Goal: Task Accomplishment & Management: Complete application form

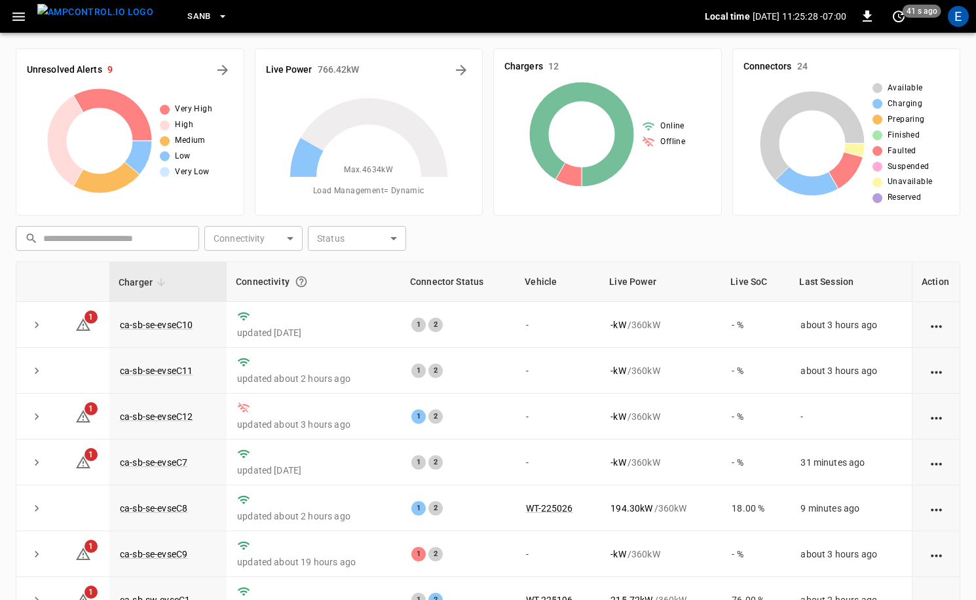
scroll to position [126, 0]
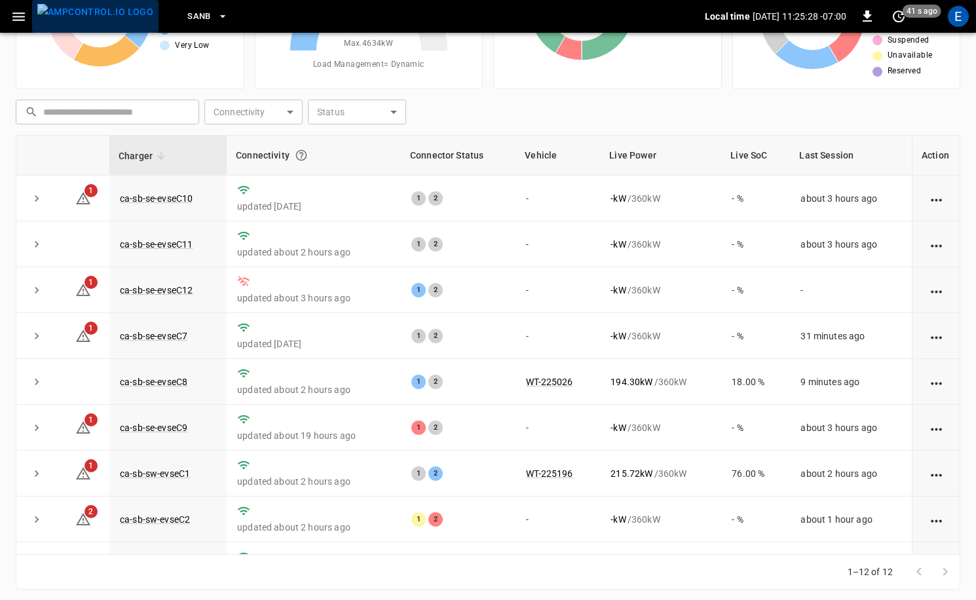
click at [107, 5] on img "menu" at bounding box center [95, 12] width 116 height 16
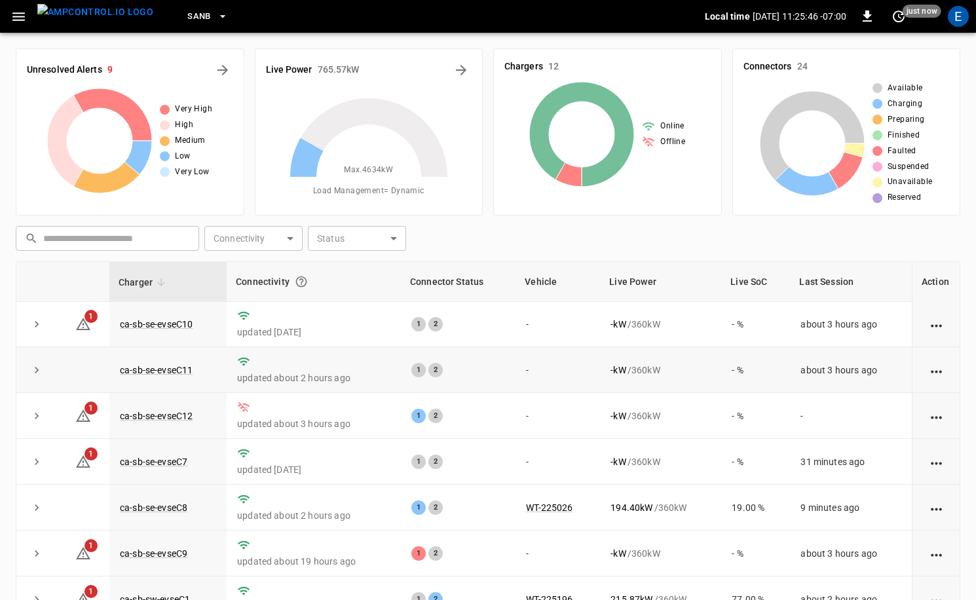
scroll to position [0, 0]
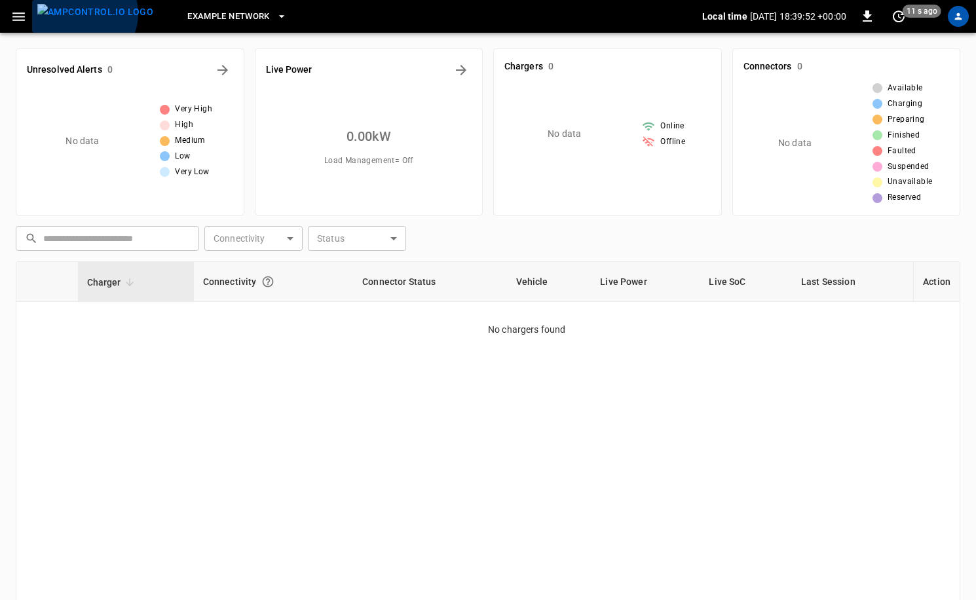
click at [81, 14] on img "menu" at bounding box center [95, 12] width 116 height 16
click at [208, 21] on span "Example Network" at bounding box center [228, 16] width 83 height 15
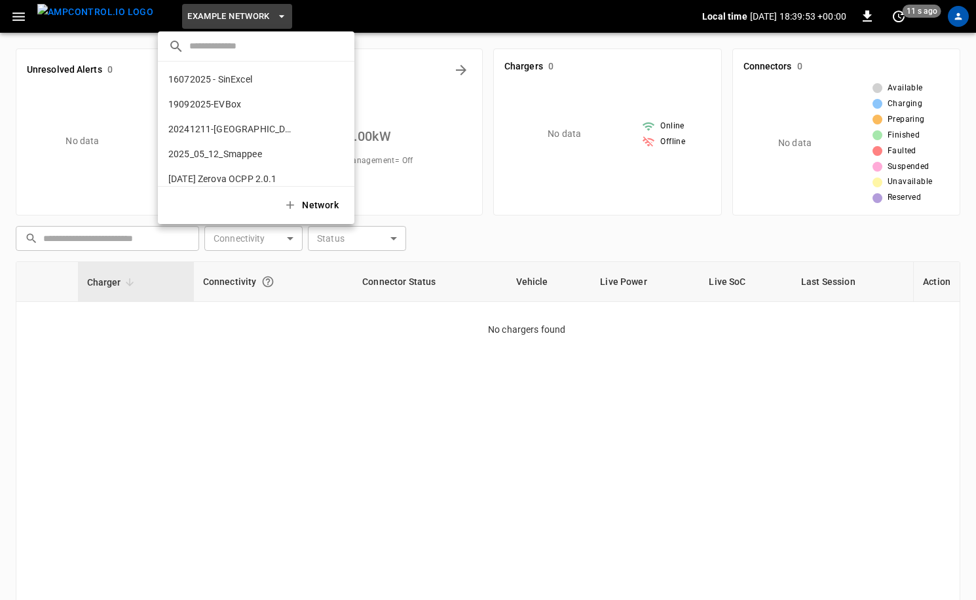
scroll to position [818, 0]
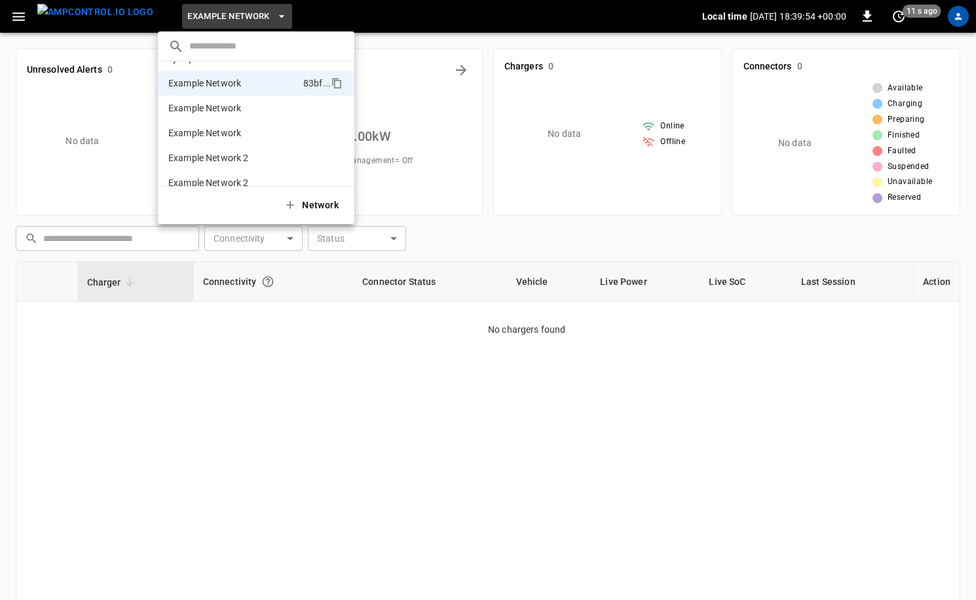
click at [240, 48] on input "text" at bounding box center [266, 46] width 155 height 19
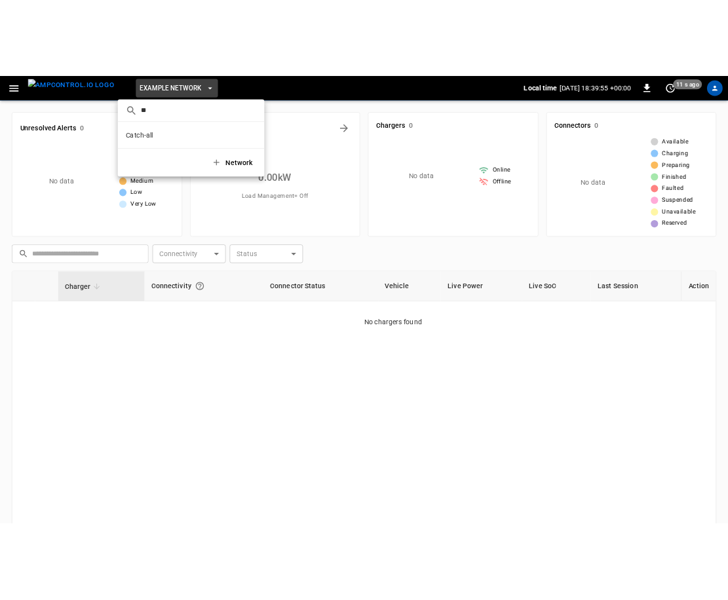
scroll to position [0, 0]
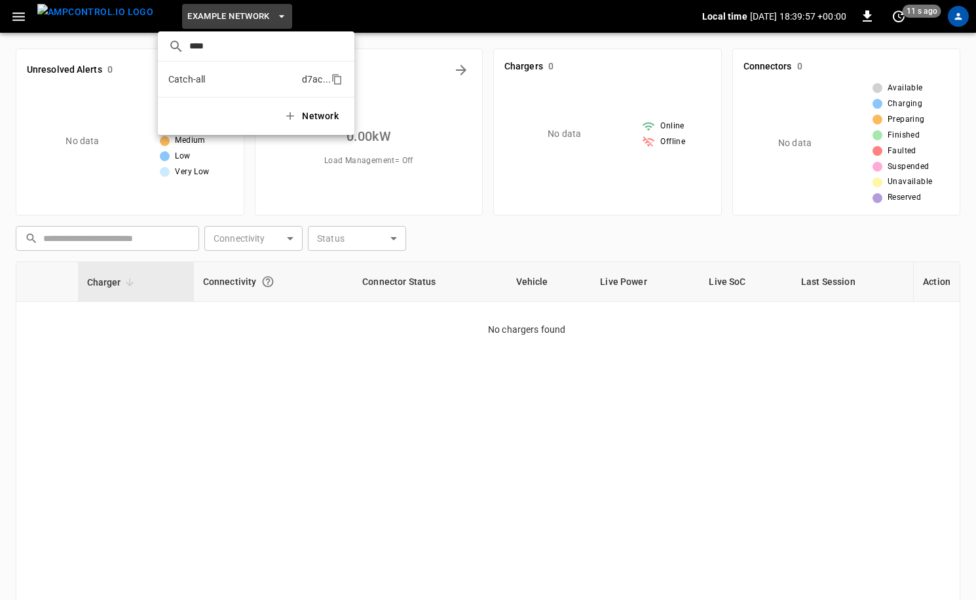
type input "****"
click at [230, 88] on li "Catch-all d7ac ..." at bounding box center [256, 79] width 197 height 25
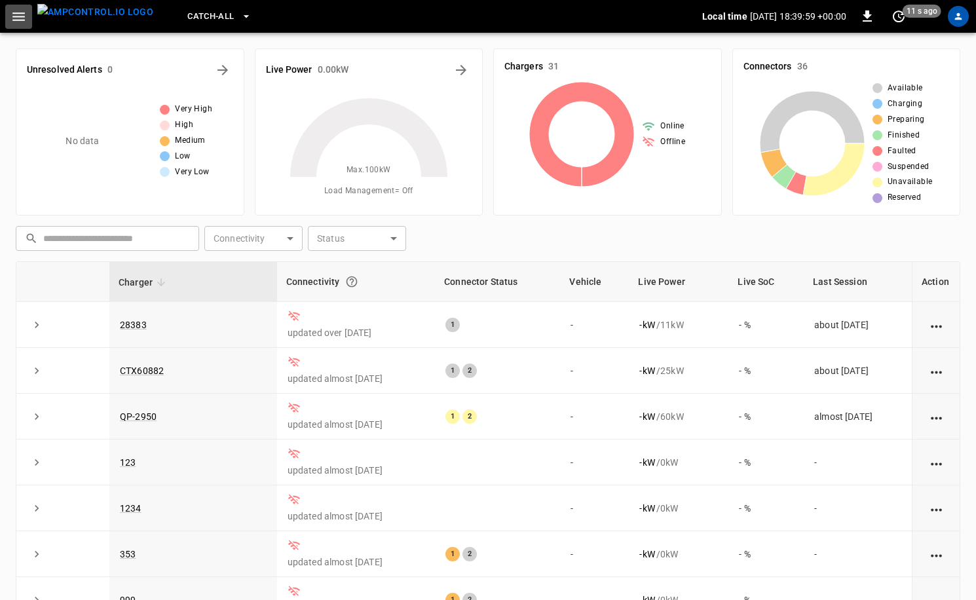
click at [21, 14] on icon "button" at bounding box center [18, 17] width 16 height 16
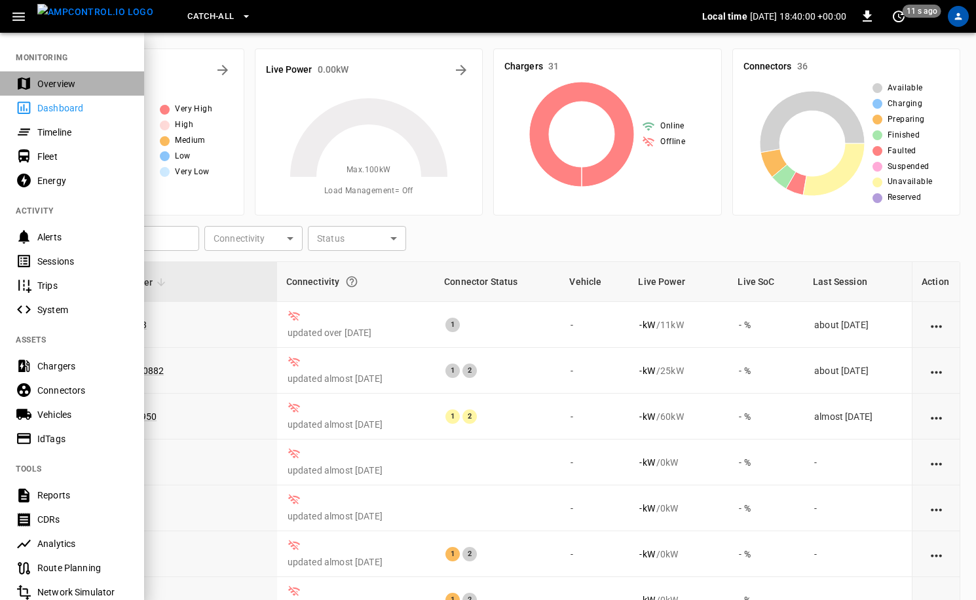
click at [67, 71] on div "Overview" at bounding box center [72, 83] width 144 height 24
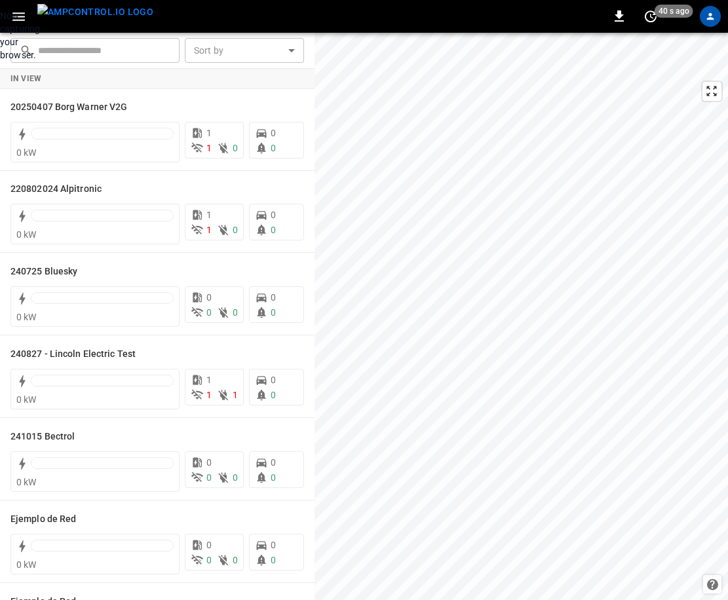
click at [0, 62] on div "Now capturing your browser." at bounding box center [0, 35] width 0 height 52
click at [16, 16] on icon "button" at bounding box center [18, 16] width 12 height 9
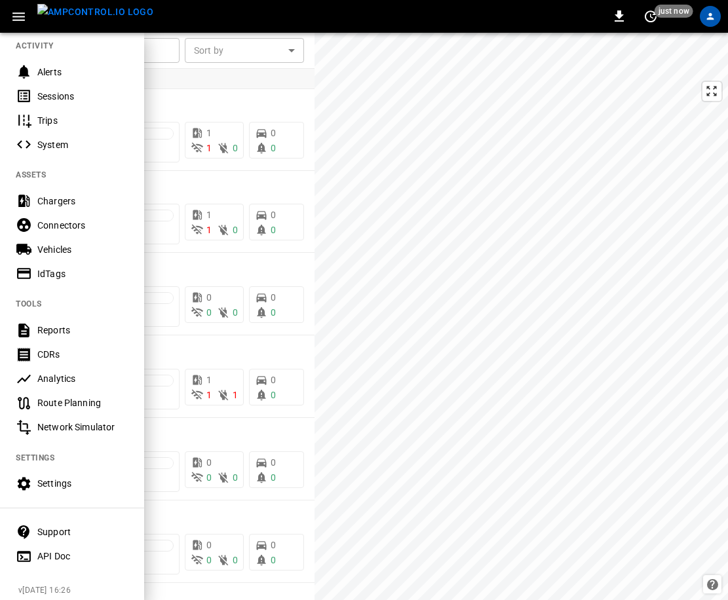
scroll to position [173, 0]
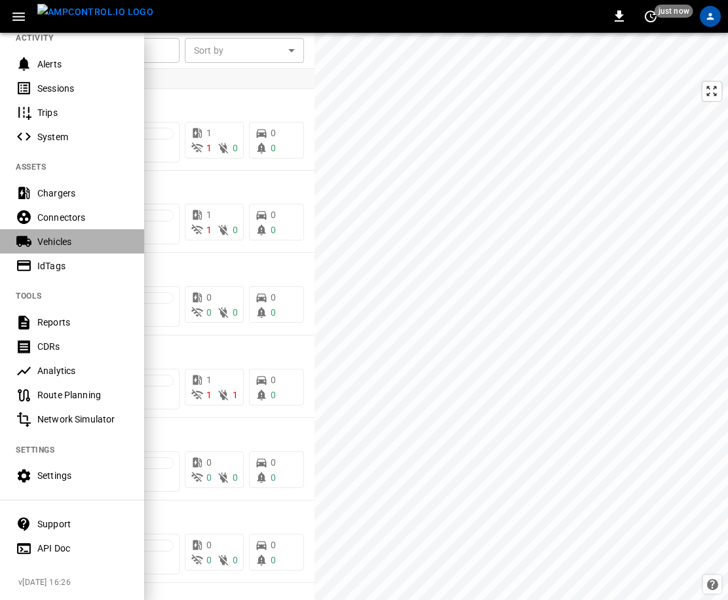
click at [56, 240] on div "Vehicles" at bounding box center [82, 241] width 91 height 13
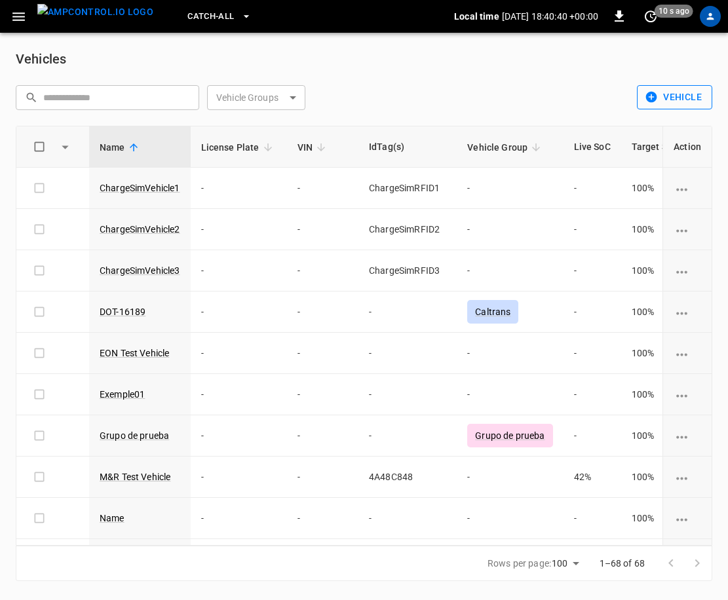
click at [662, 101] on button "Vehicle" at bounding box center [674, 97] width 75 height 24
click at [673, 128] on li "Create" at bounding box center [672, 126] width 69 height 22
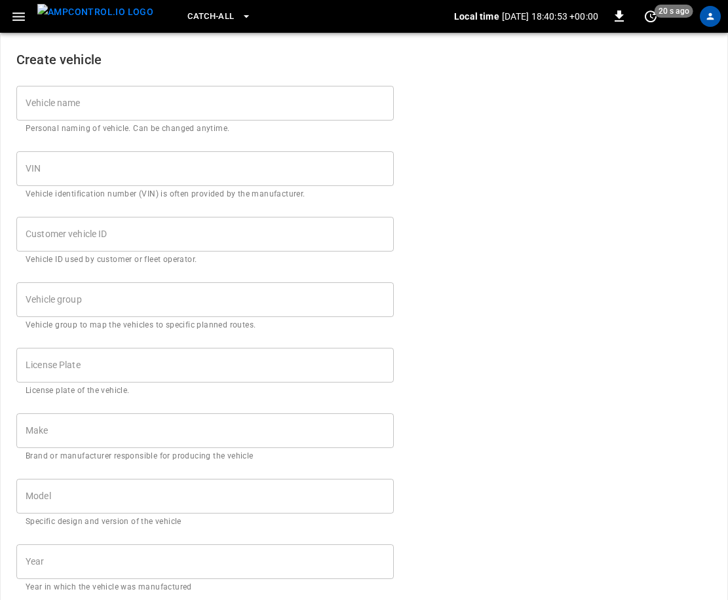
click at [161, 85] on div "Vehicle name Vehicle name Personal naming of vehicle. Can be changed anytime." at bounding box center [197, 103] width 393 height 66
click at [55, 105] on div "Vehicle name Vehicle name Personal naming of vehicle. Can be changed anytime." at bounding box center [204, 111] width 377 height 50
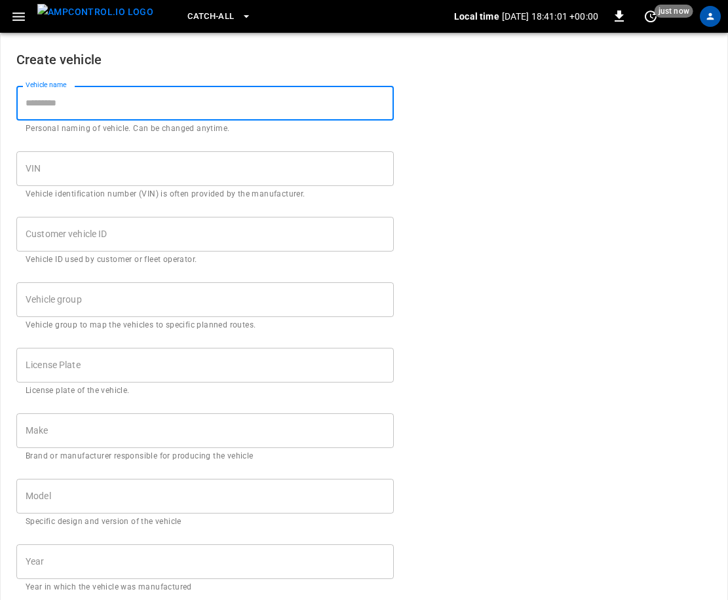
click at [96, 90] on input "Vehicle name" at bounding box center [204, 103] width 377 height 35
type input "****"
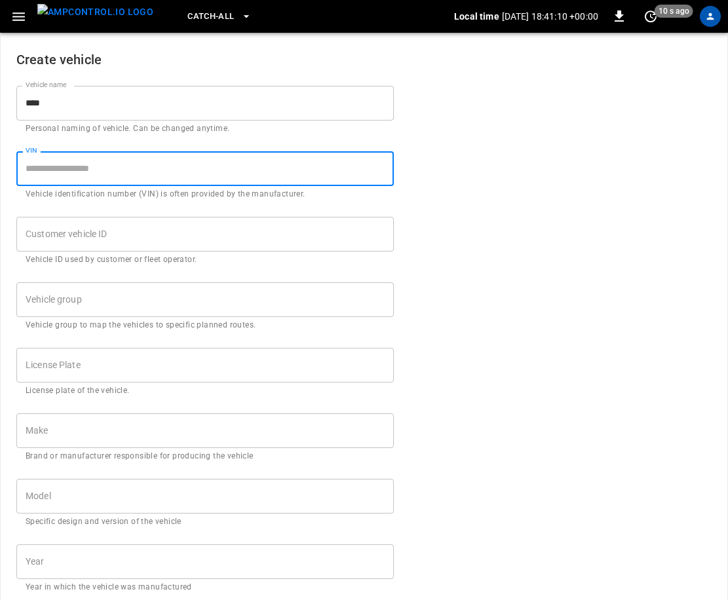
click at [103, 158] on input "VIN" at bounding box center [204, 168] width 377 height 35
click at [121, 301] on input "Vehicle group" at bounding box center [195, 299] width 346 height 23
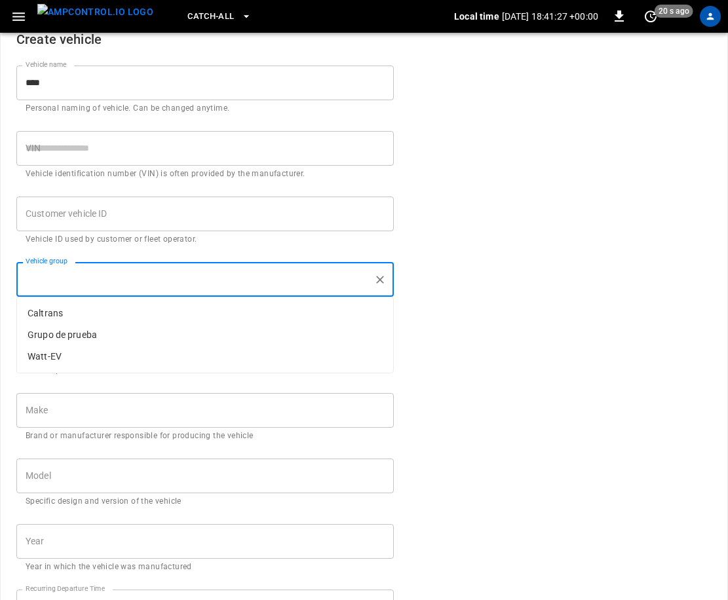
scroll to position [29, 0]
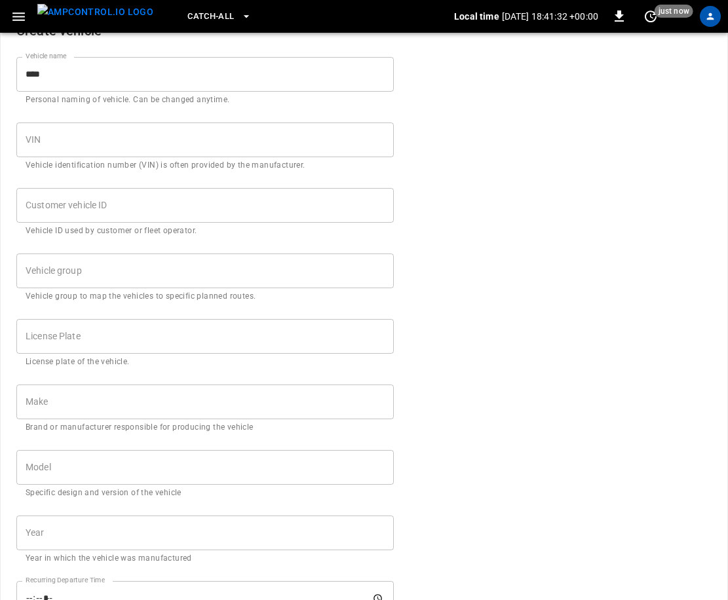
click at [168, 337] on input "License Plate" at bounding box center [204, 336] width 377 height 35
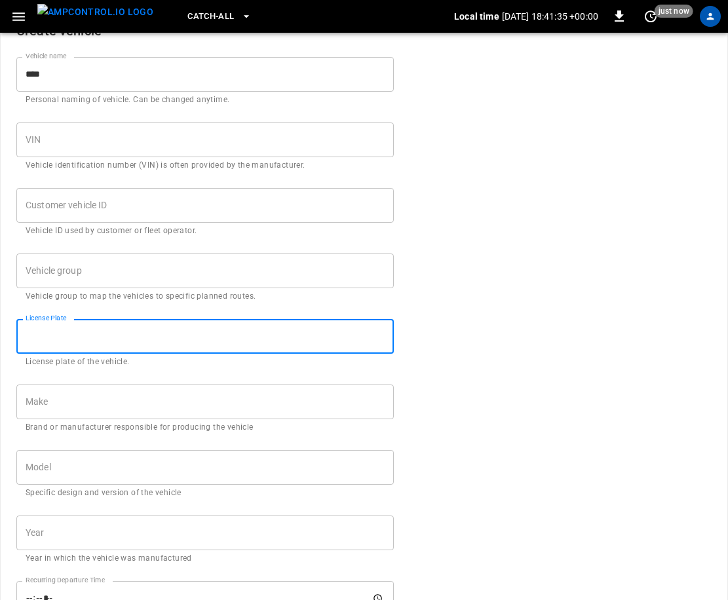
click at [58, 403] on input "Make" at bounding box center [204, 402] width 377 height 35
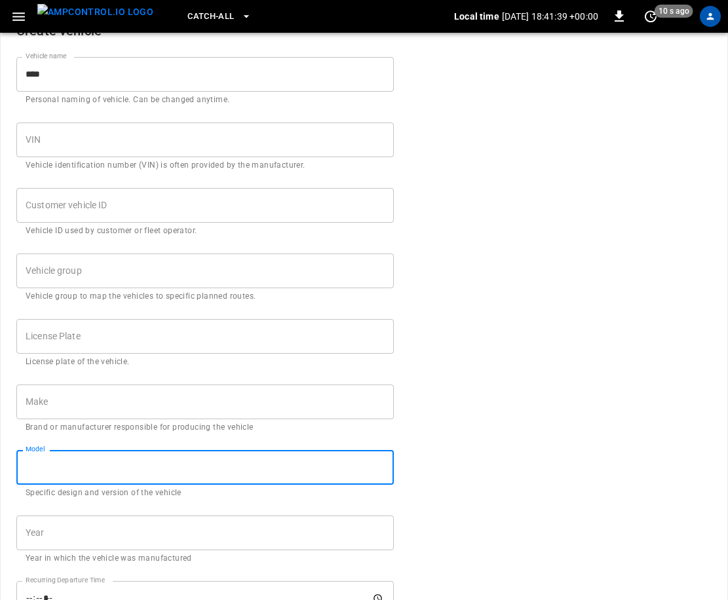
click at [118, 466] on input "Model" at bounding box center [204, 467] width 377 height 35
click at [102, 527] on input "Year" at bounding box center [204, 533] width 377 height 35
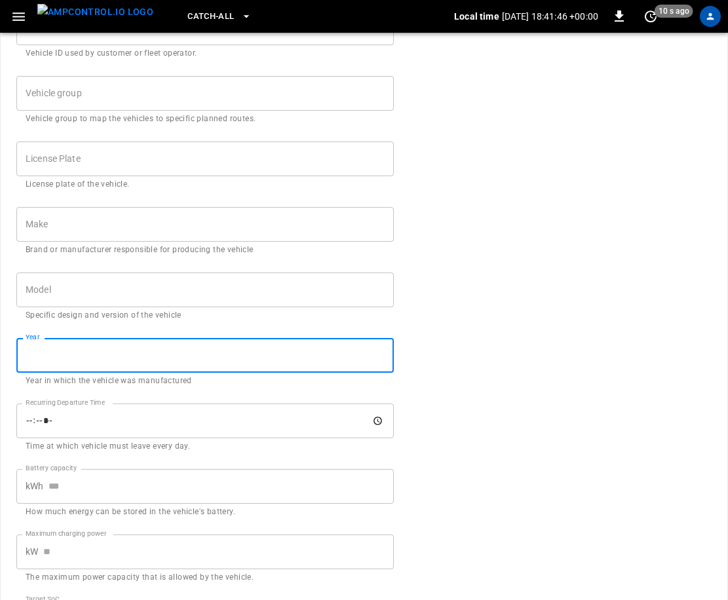
scroll to position [212, 0]
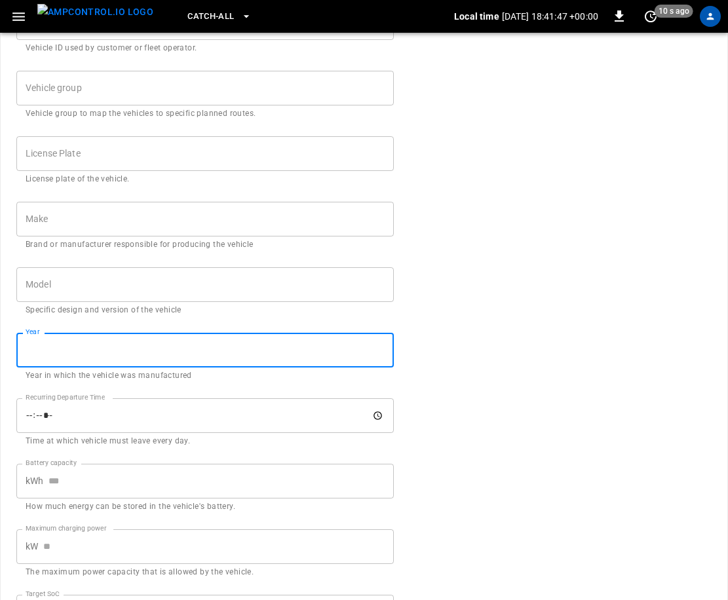
click at [96, 489] on input "Battery capacity" at bounding box center [220, 481] width 345 height 35
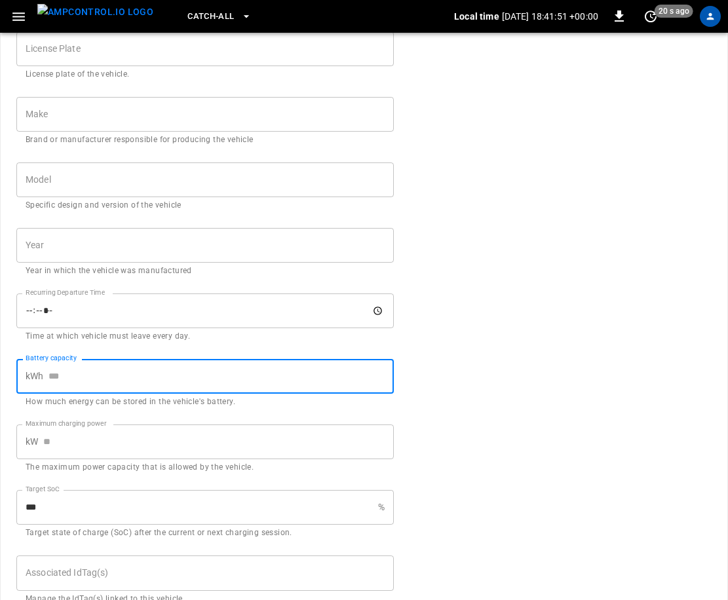
scroll to position [343, 0]
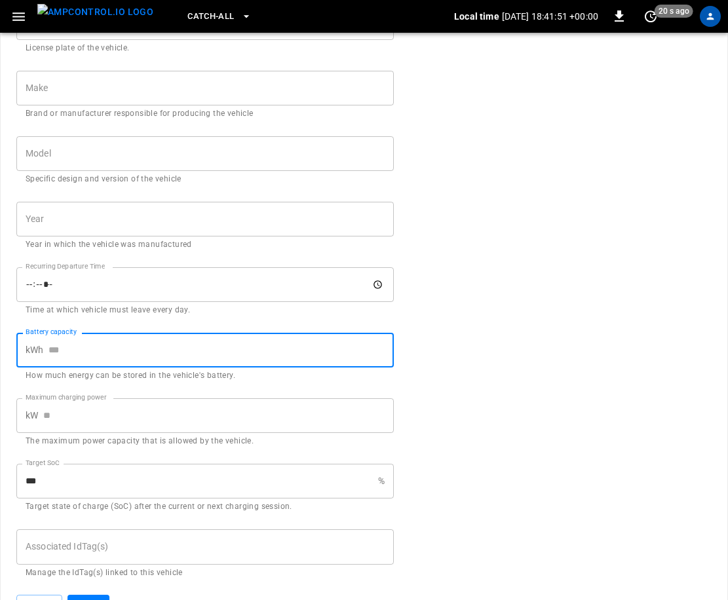
click at [160, 422] on input "Maximum charging power" at bounding box center [218, 415] width 351 height 35
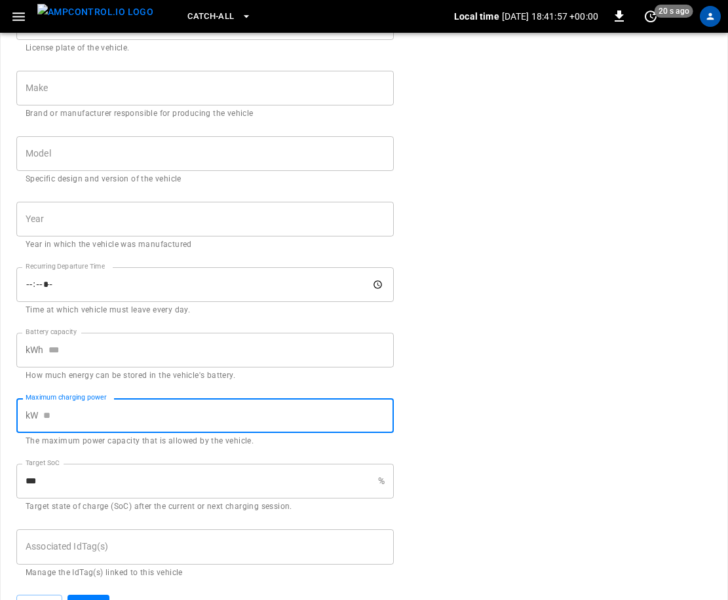
click at [61, 474] on input "***" at bounding box center [194, 481] width 356 height 35
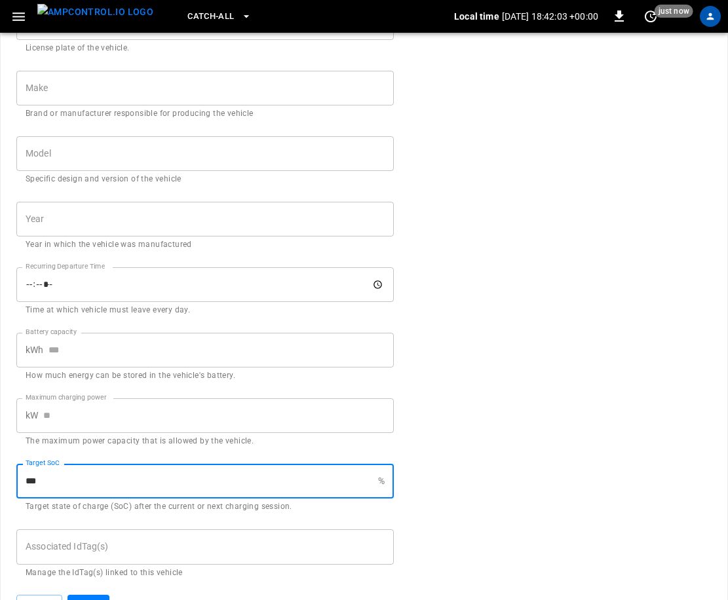
scroll to position [374, 0]
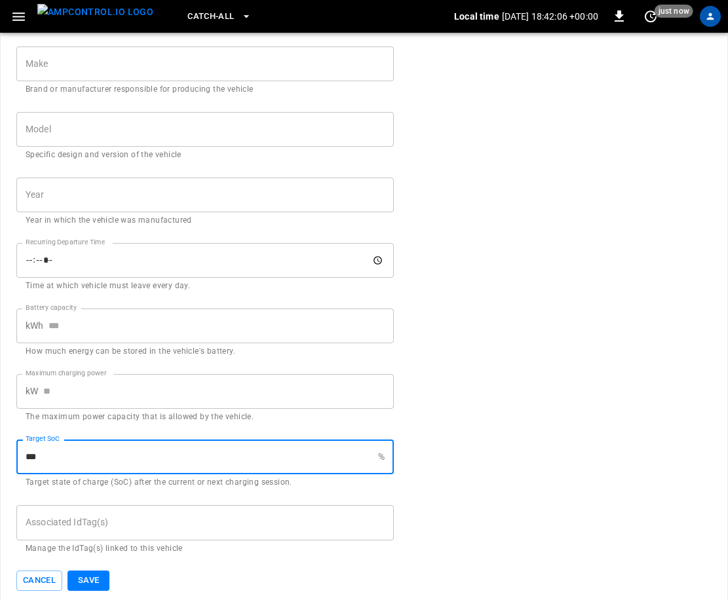
click at [123, 506] on div "Associated IdTag(s)" at bounding box center [204, 522] width 377 height 35
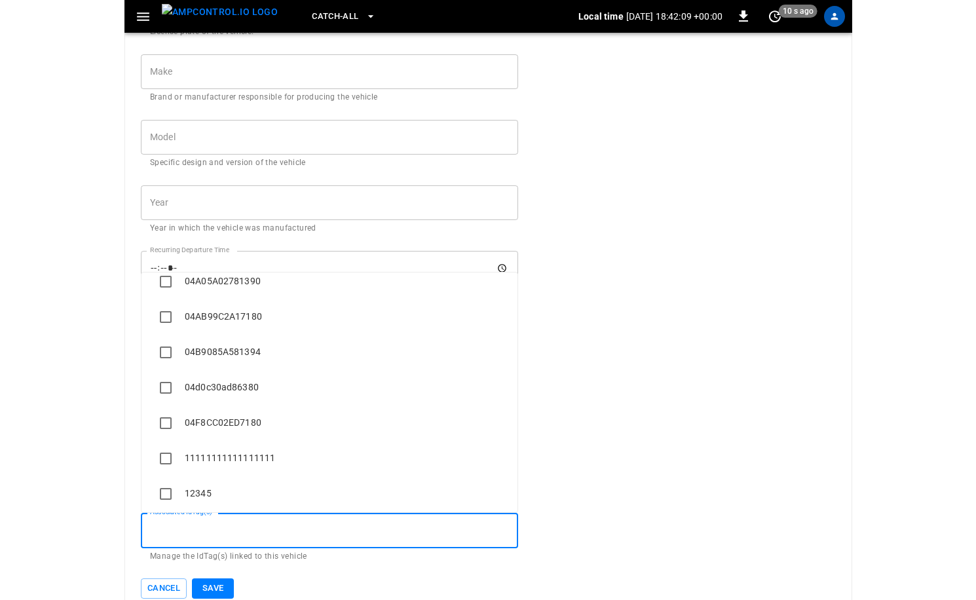
scroll to position [297, 0]
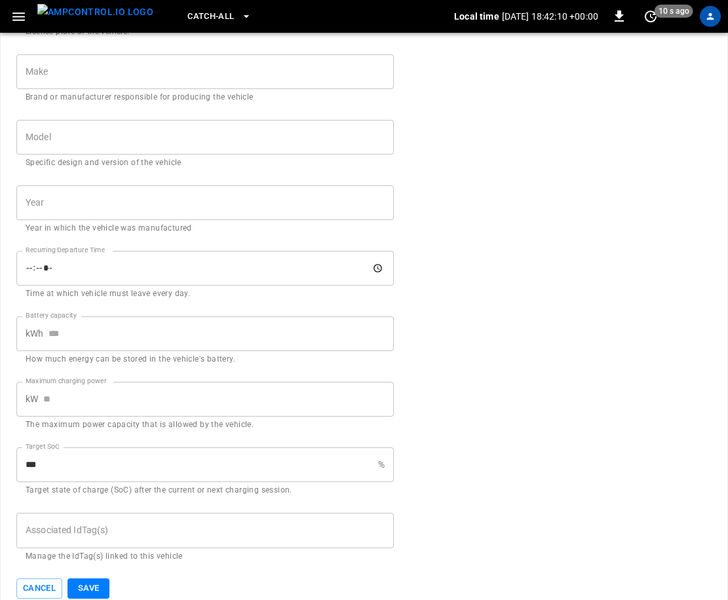
click at [120, 588] on div "Cancel Save" at bounding box center [204, 589] width 377 height 20
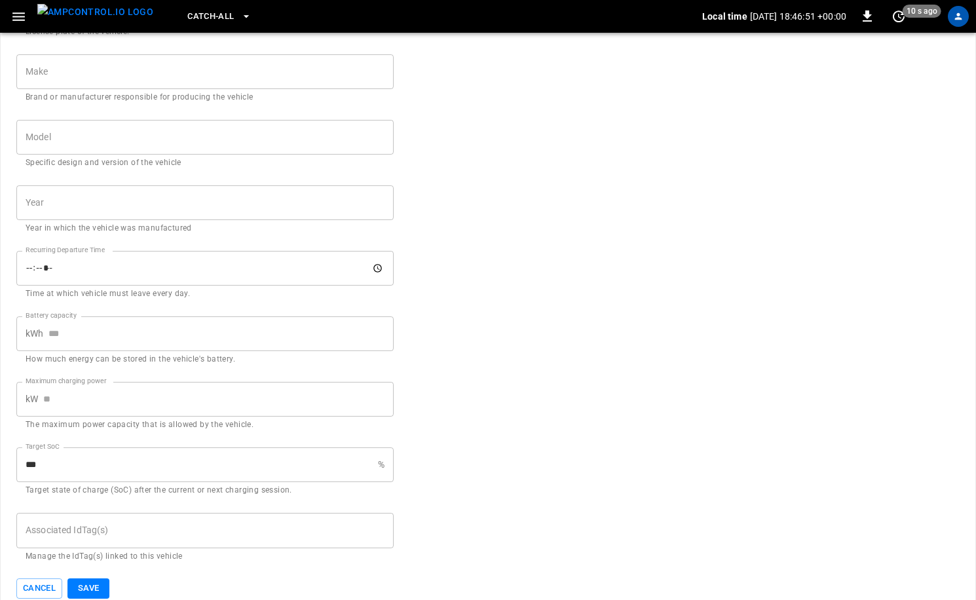
click at [17, 16] on icon "button" at bounding box center [18, 16] width 12 height 9
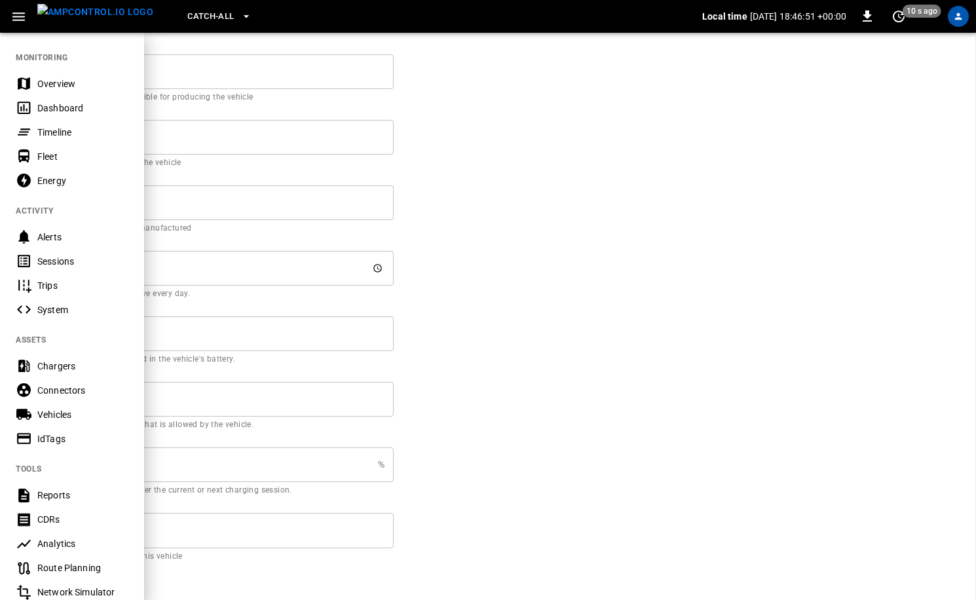
click at [78, 20] on img "menu" at bounding box center [95, 12] width 116 height 16
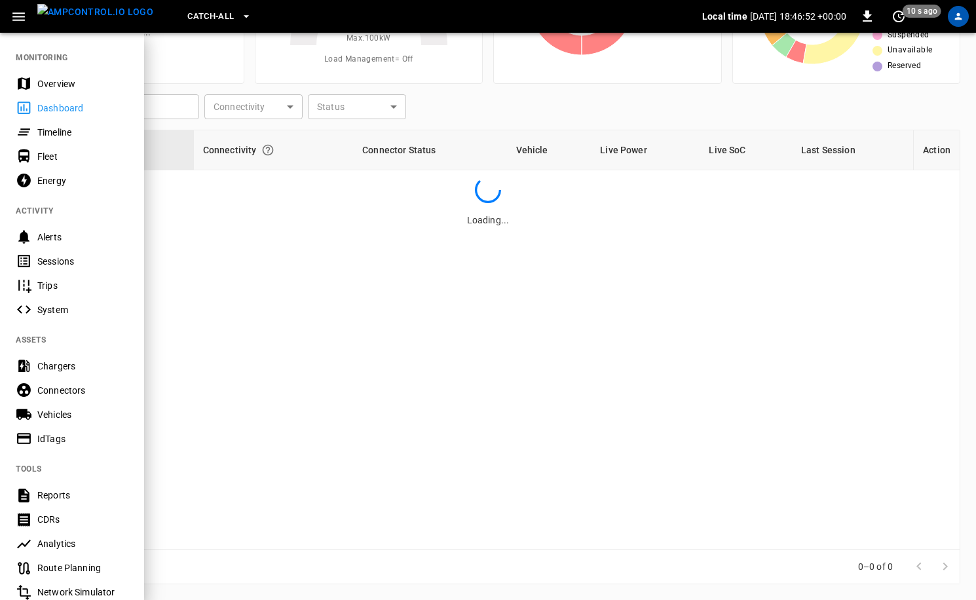
scroll to position [132, 0]
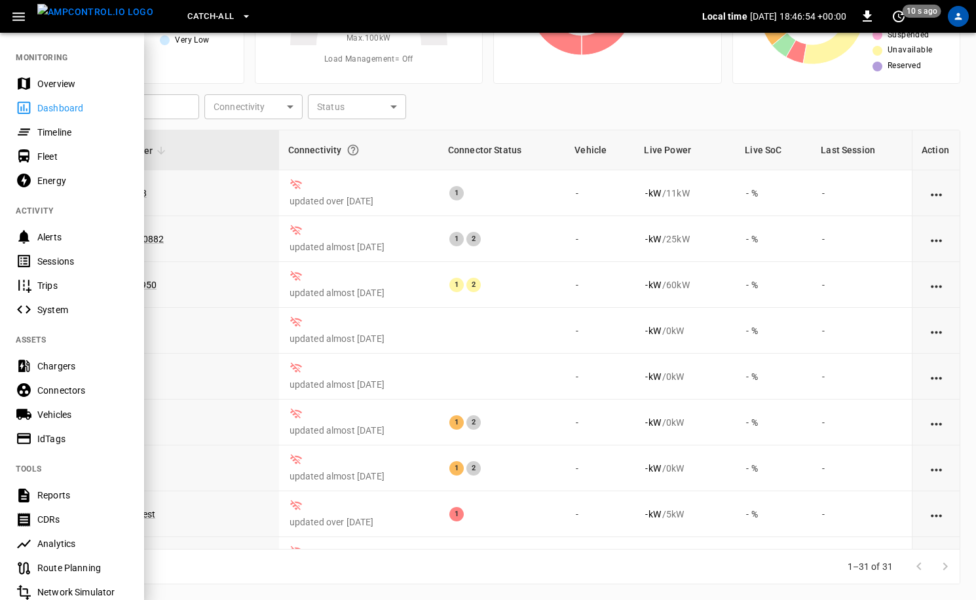
click at [63, 79] on div "Overview" at bounding box center [82, 83] width 91 height 13
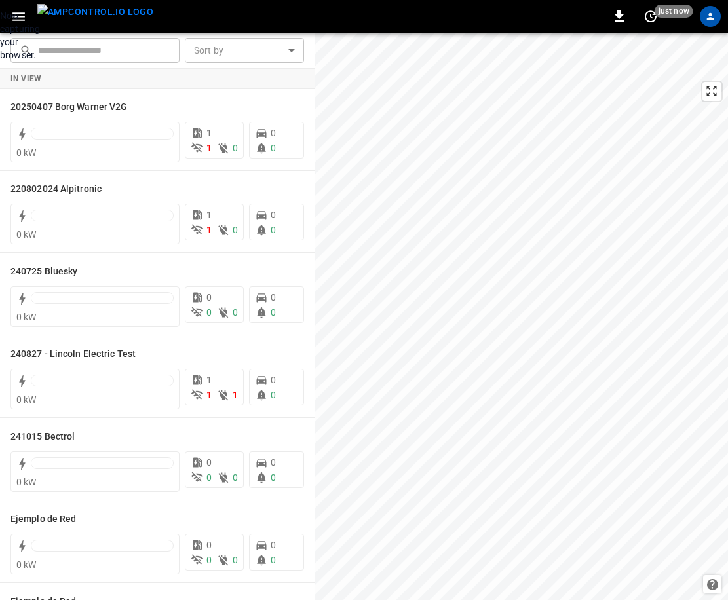
click at [0, 62] on div "Now capturing your browser." at bounding box center [0, 35] width 0 height 52
click at [24, 16] on icon "button" at bounding box center [18, 16] width 12 height 9
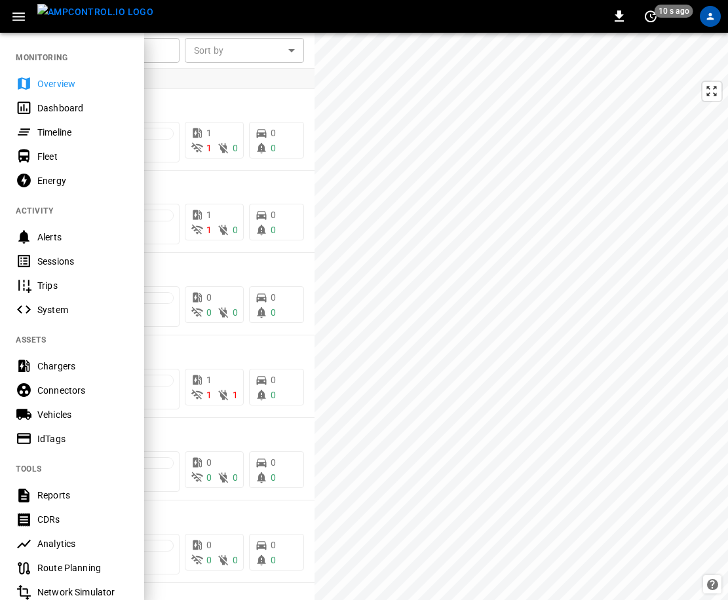
click at [64, 410] on div "Vehicles" at bounding box center [82, 414] width 91 height 13
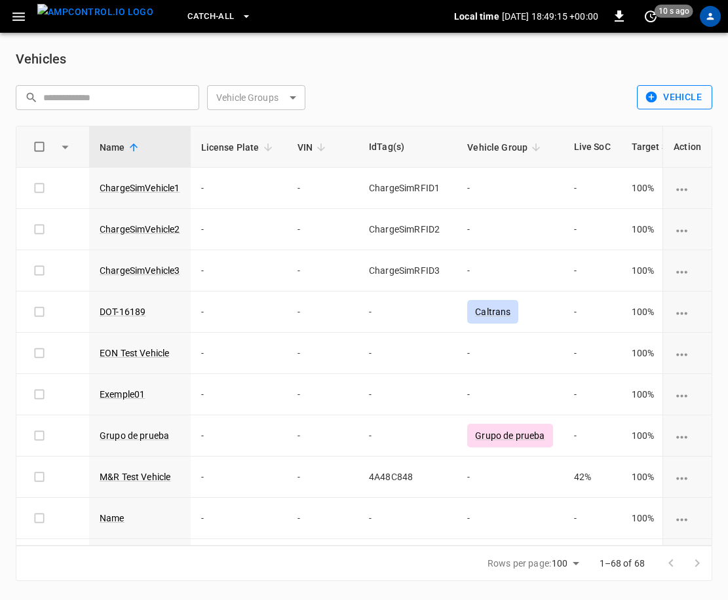
click at [645, 99] on icon "button" at bounding box center [651, 96] width 13 height 13
click at [664, 125] on li "Create" at bounding box center [672, 126] width 69 height 22
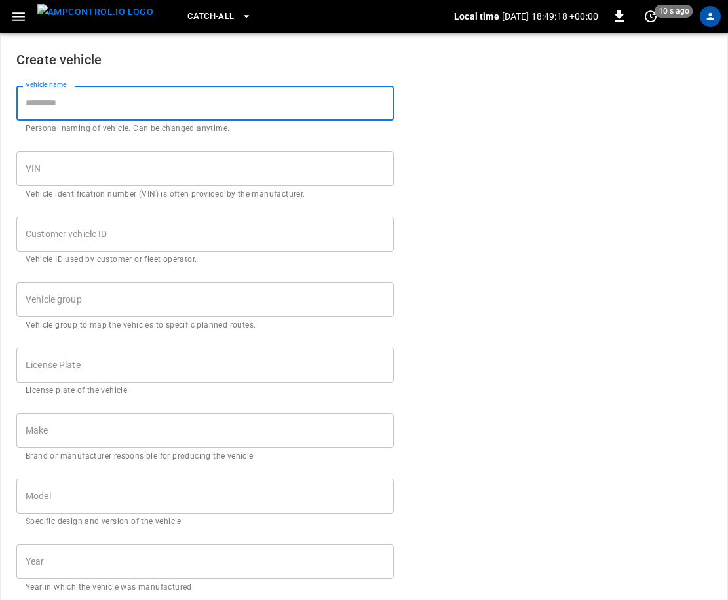
click at [143, 103] on input "Vehicle name" at bounding box center [204, 103] width 377 height 35
type input "****"
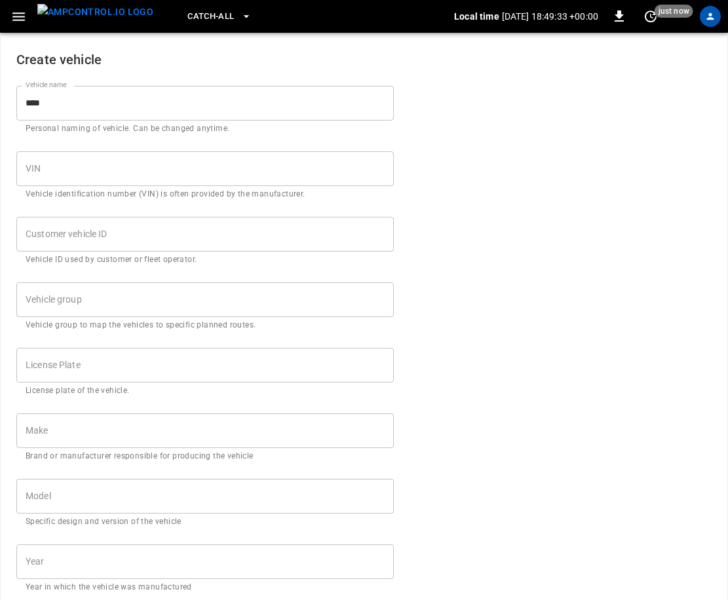
click at [135, 174] on input "VIN" at bounding box center [204, 168] width 377 height 35
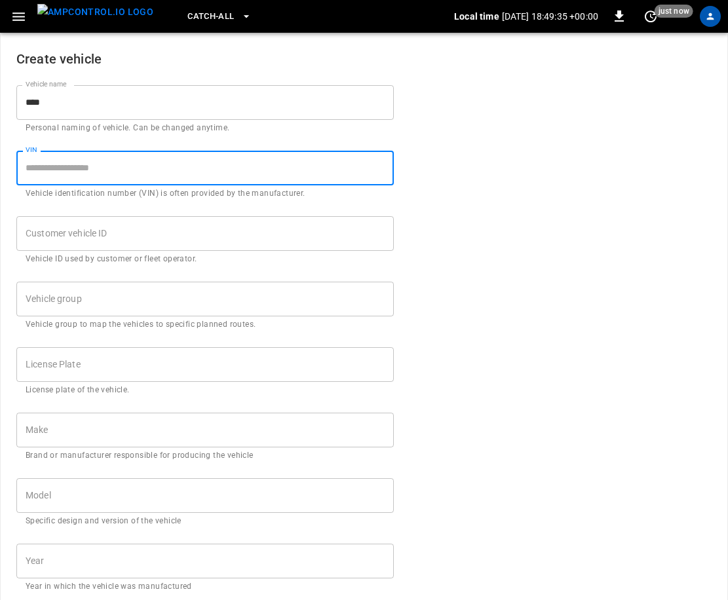
click at [135, 174] on input "VIN" at bounding box center [204, 168] width 377 height 35
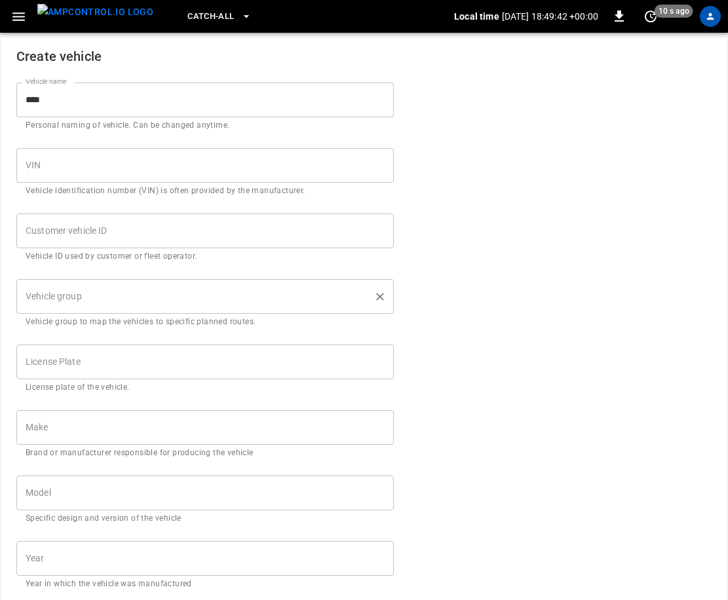
click at [135, 288] on input "Vehicle group" at bounding box center [195, 296] width 346 height 23
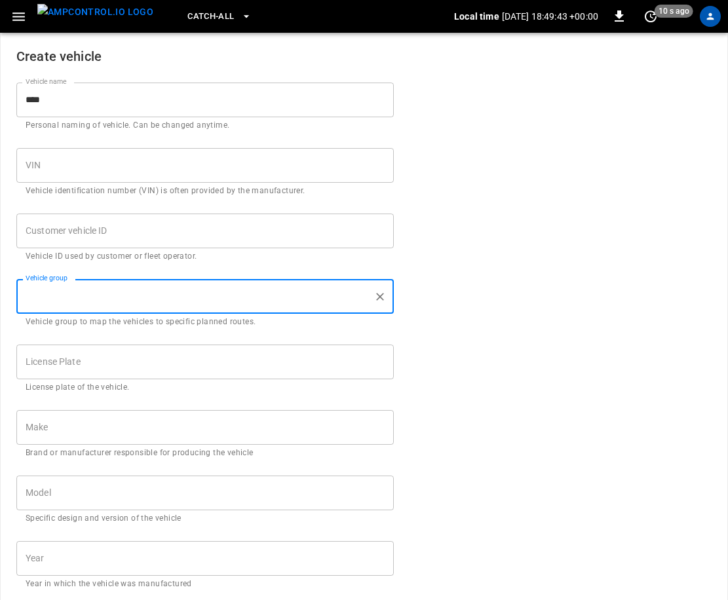
click at [58, 302] on input "Vehicle group" at bounding box center [195, 296] width 346 height 23
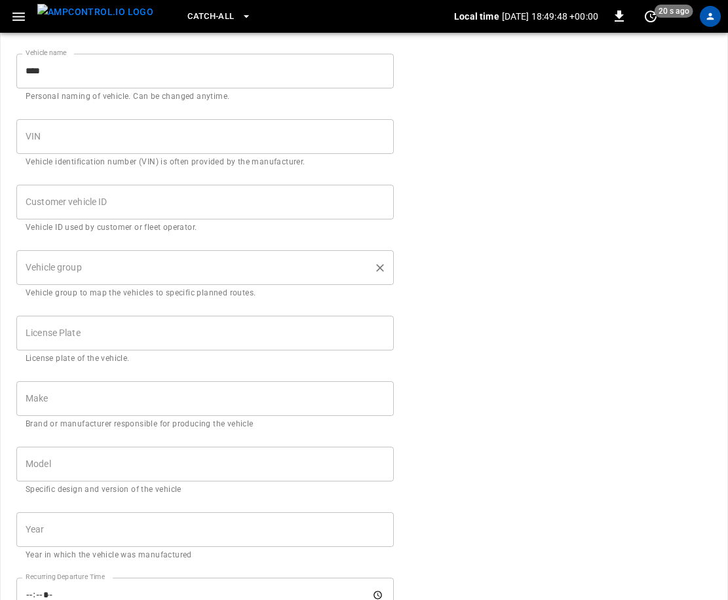
scroll to position [33, 0]
click at [85, 339] on input "License Plate" at bounding box center [204, 332] width 377 height 35
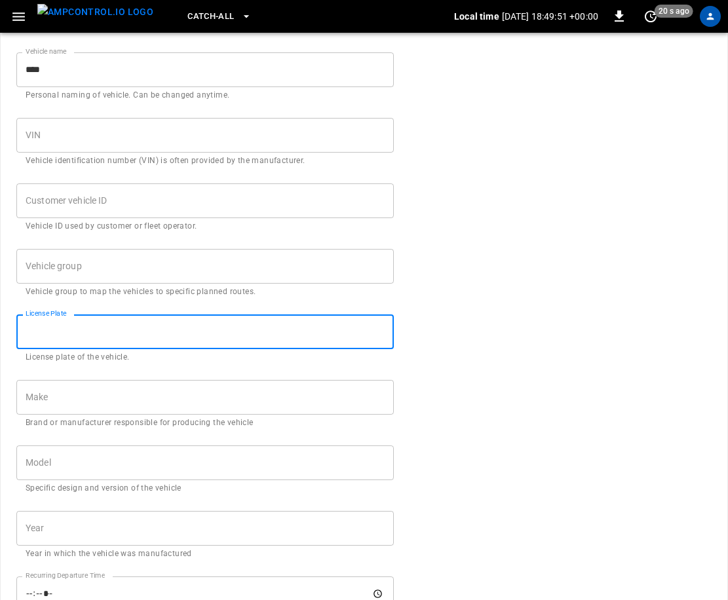
click at [88, 334] on input "License Plate" at bounding box center [204, 332] width 377 height 35
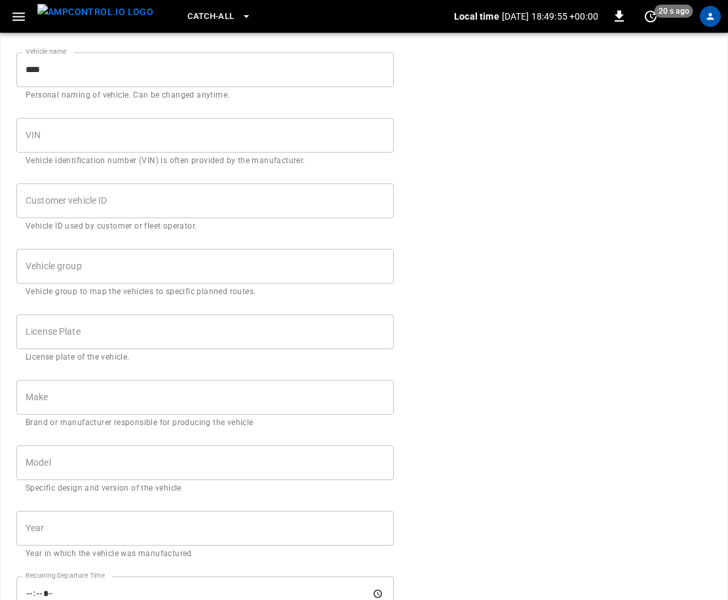
click at [83, 397] on input "Make" at bounding box center [204, 397] width 377 height 35
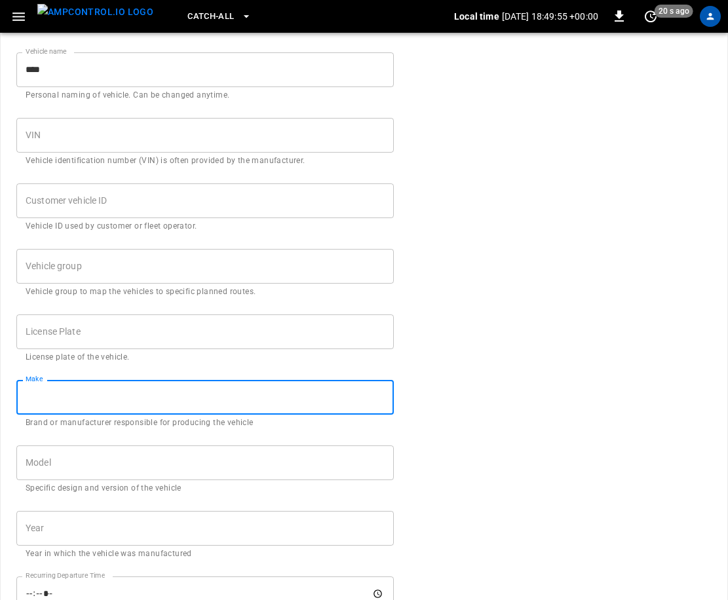
scroll to position [33, 0]
click at [82, 397] on input "Make" at bounding box center [204, 398] width 377 height 35
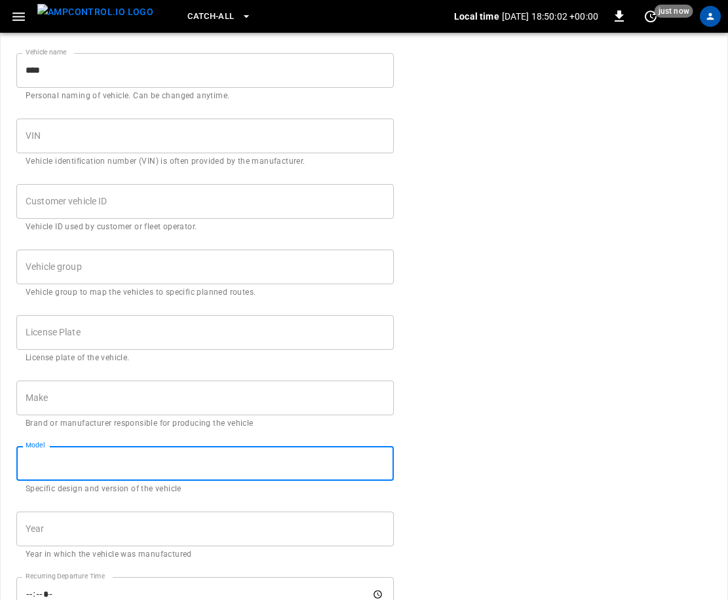
click at [82, 469] on input "Model" at bounding box center [204, 463] width 377 height 35
click at [81, 469] on input "Model" at bounding box center [204, 463] width 377 height 35
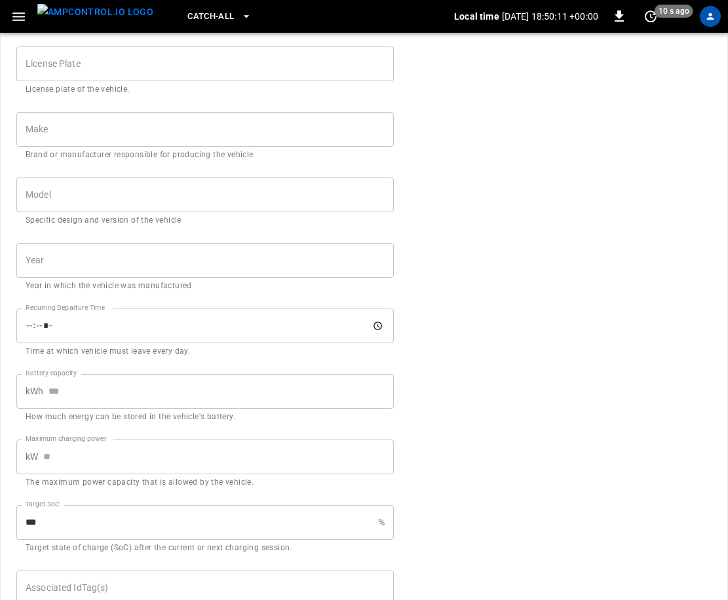
scroll to position [334, 0]
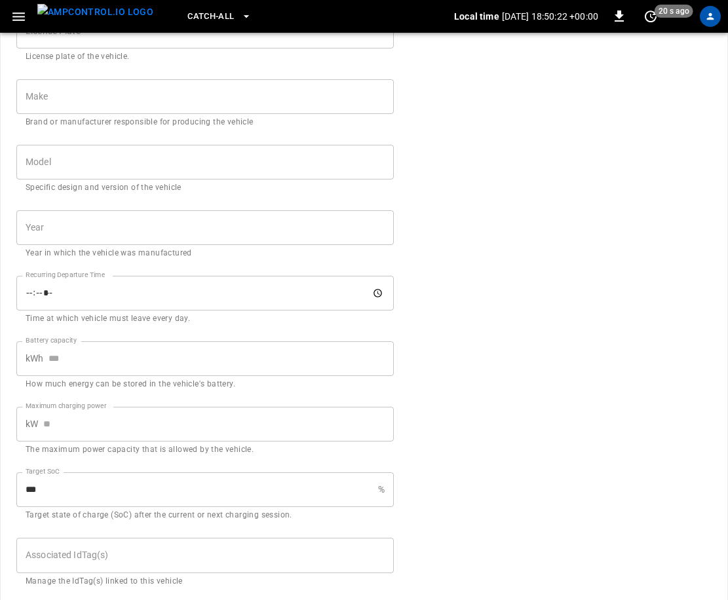
click at [85, 231] on input "Year" at bounding box center [204, 227] width 377 height 35
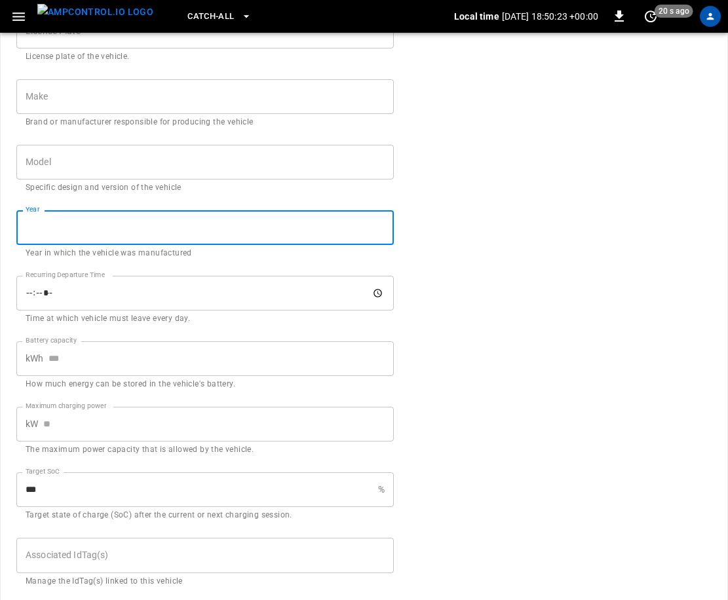
click at [85, 231] on input "Year" at bounding box center [204, 227] width 377 height 35
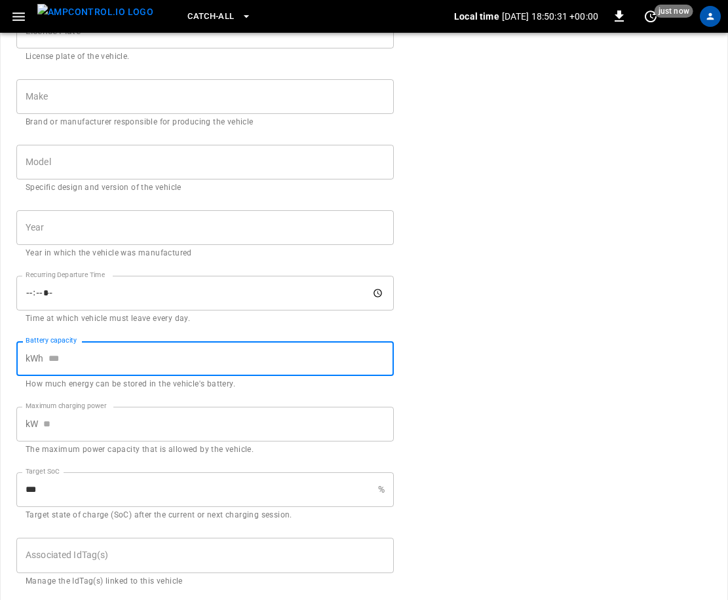
click at [86, 360] on input "Battery capacity" at bounding box center [220, 358] width 345 height 35
click at [87, 360] on input "Battery capacity" at bounding box center [220, 358] width 345 height 35
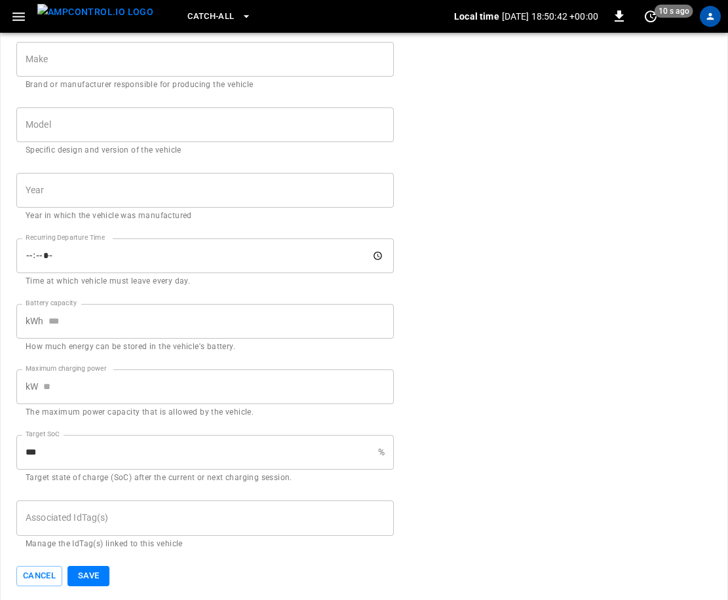
scroll to position [374, 0]
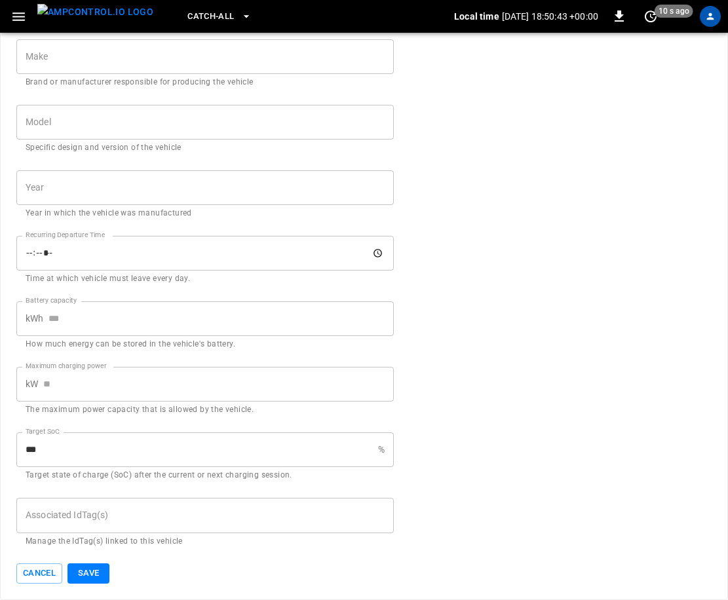
click at [83, 385] on input "Maximum charging power" at bounding box center [218, 384] width 351 height 35
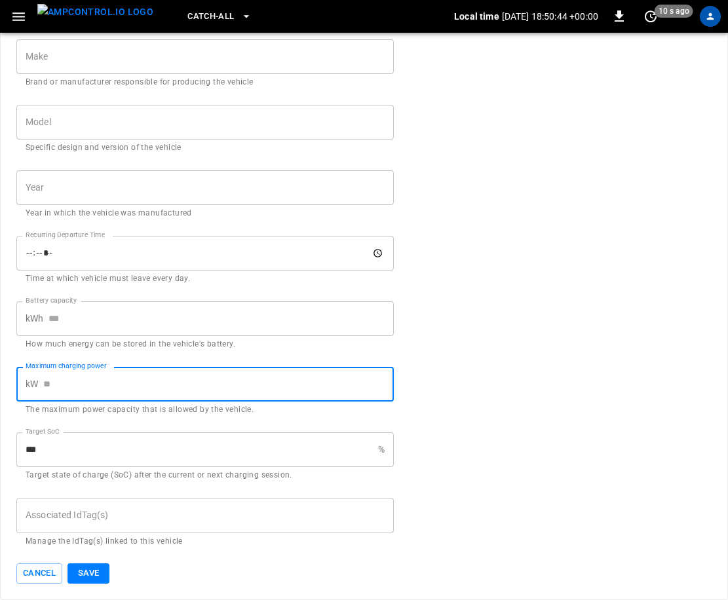
click at [93, 387] on input "Maximum charging power" at bounding box center [218, 384] width 351 height 35
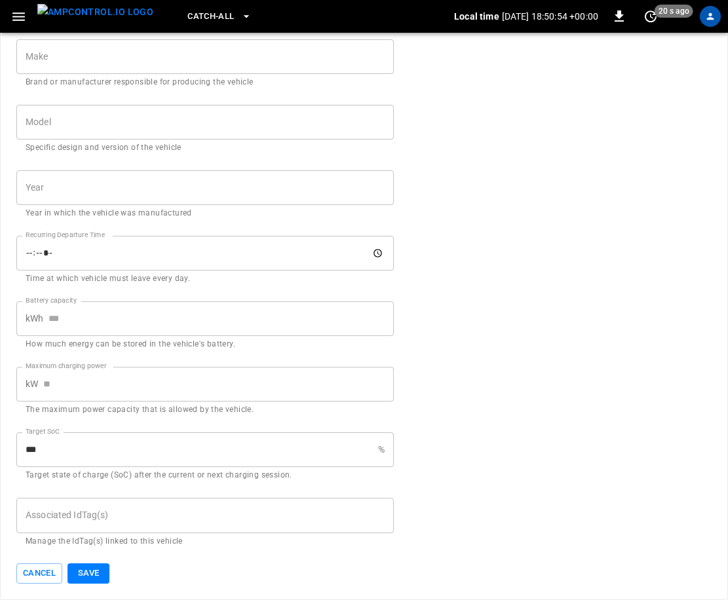
click at [113, 463] on input "***" at bounding box center [194, 449] width 356 height 35
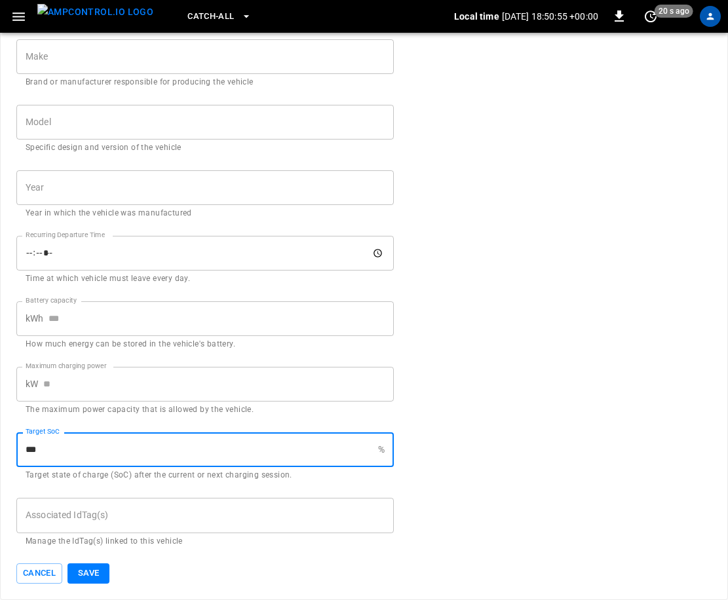
click at [113, 452] on input "***" at bounding box center [194, 449] width 356 height 35
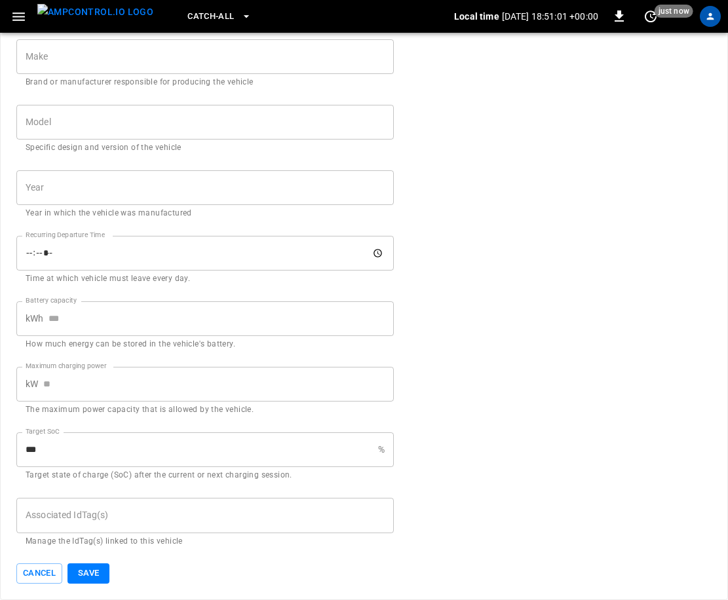
click at [123, 520] on input "Associated IdTag(s)" at bounding box center [205, 515] width 366 height 23
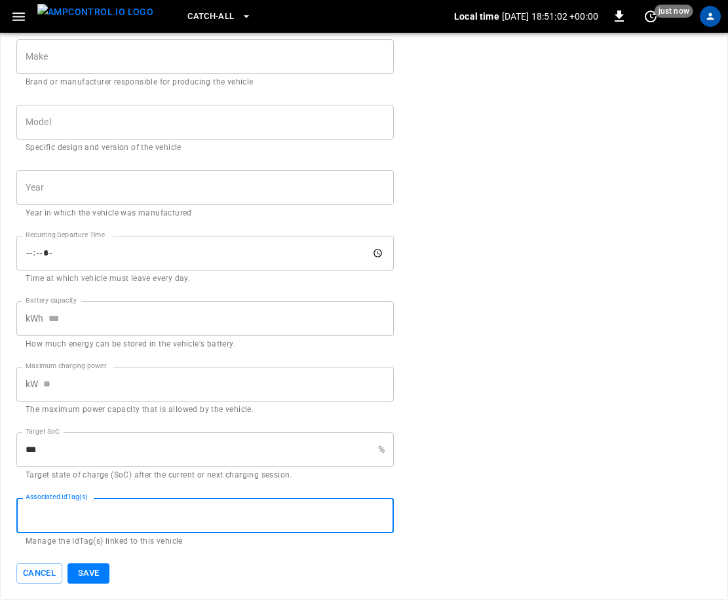
click at [106, 515] on input "Associated IdTag(s)" at bounding box center [205, 515] width 366 height 23
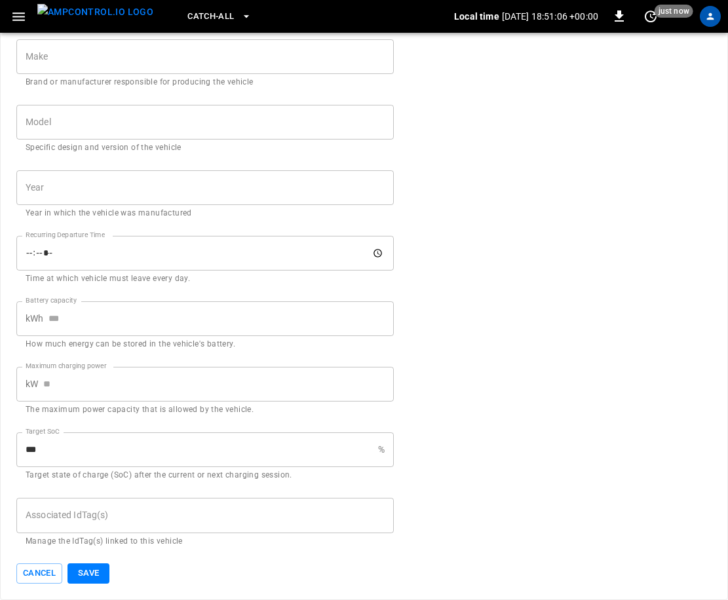
click at [118, 578] on div "Cancel Save" at bounding box center [204, 574] width 377 height 20
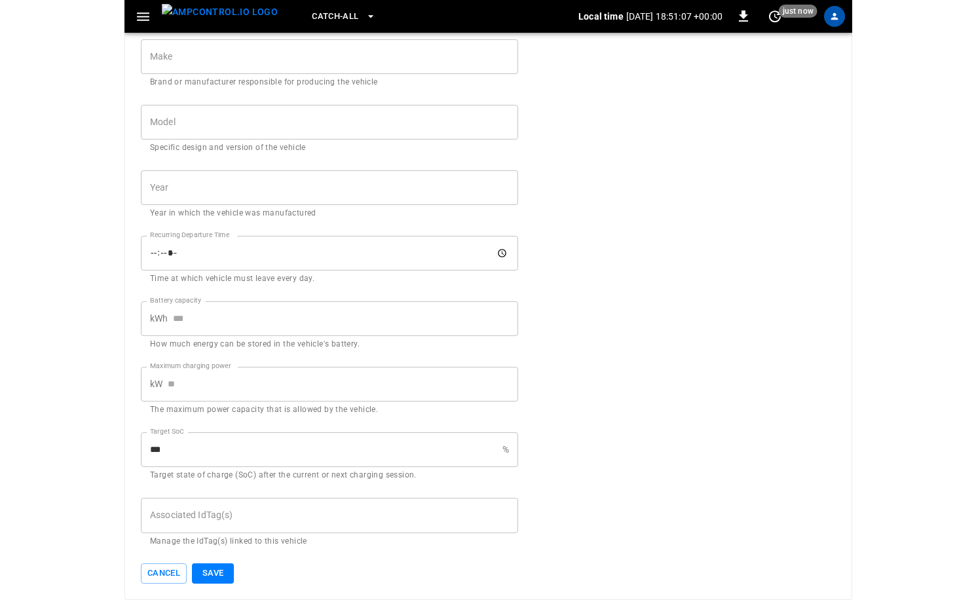
scroll to position [372, 0]
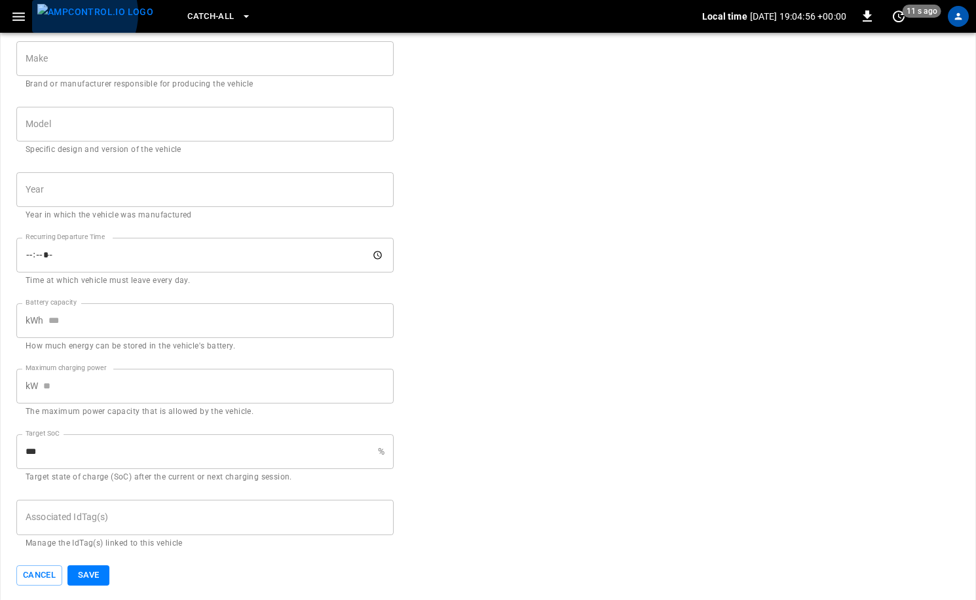
click at [72, 14] on img "menu" at bounding box center [95, 12] width 116 height 16
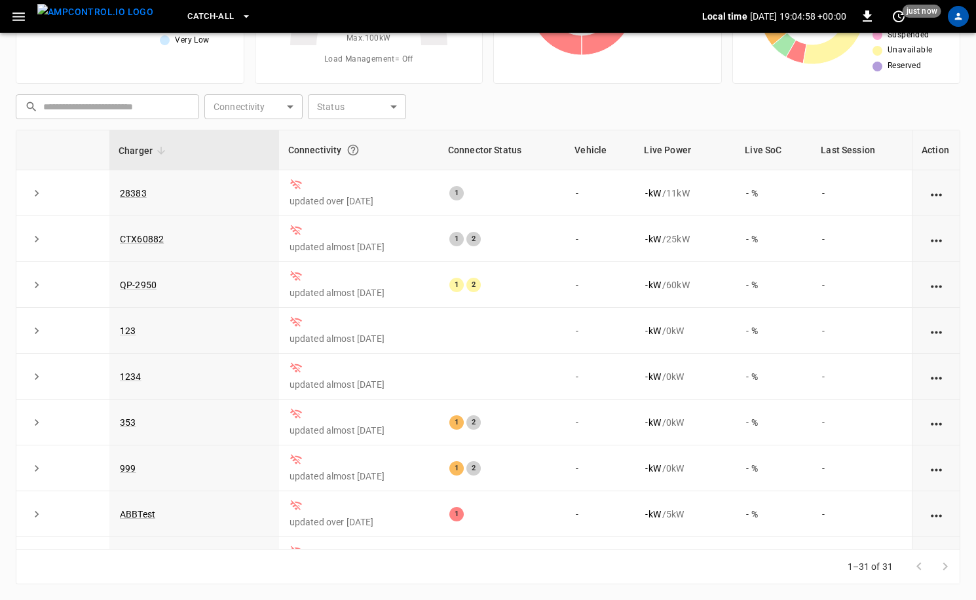
click at [965, 20] on div "profile-icon" at bounding box center [958, 16] width 21 height 21
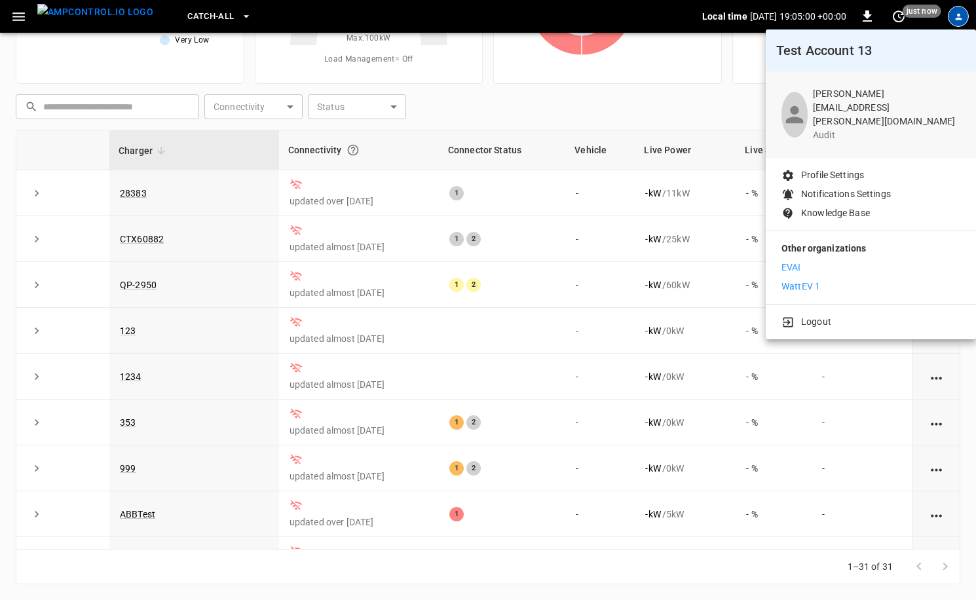
click at [798, 280] on p "WattEV 1" at bounding box center [801, 287] width 39 height 14
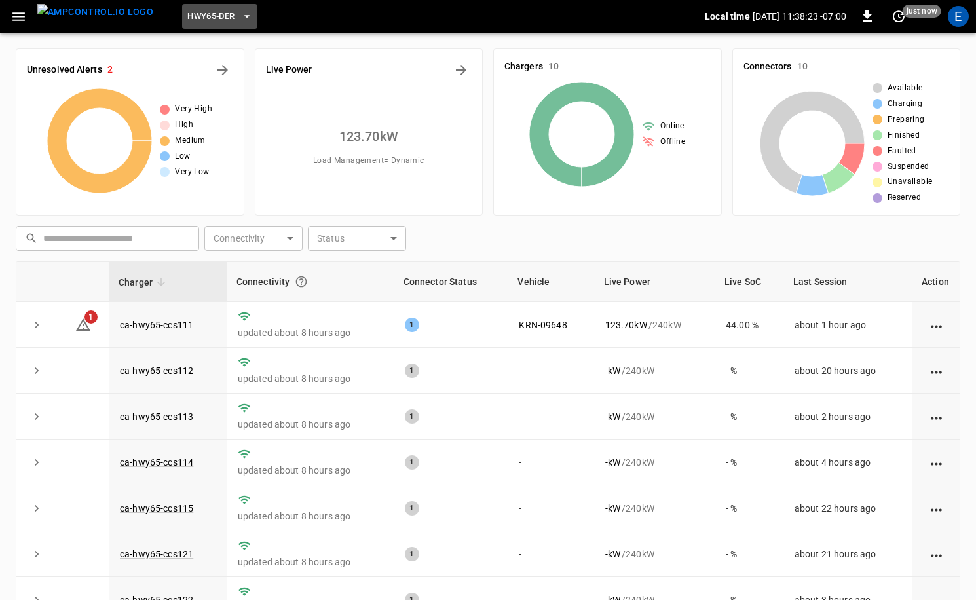
click at [187, 18] on span "HWY65-DER" at bounding box center [210, 16] width 47 height 15
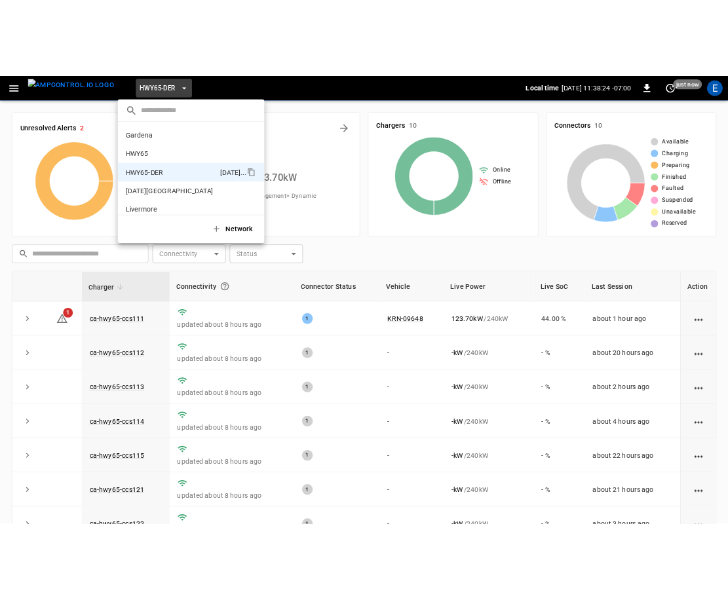
scroll to position [46, 0]
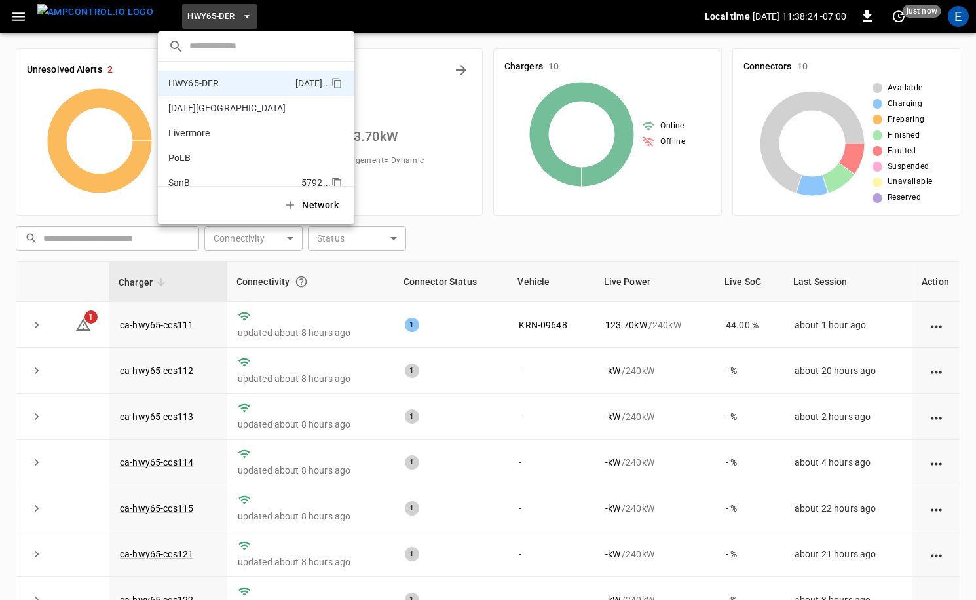
click at [195, 177] on p "SanB" at bounding box center [232, 182] width 128 height 13
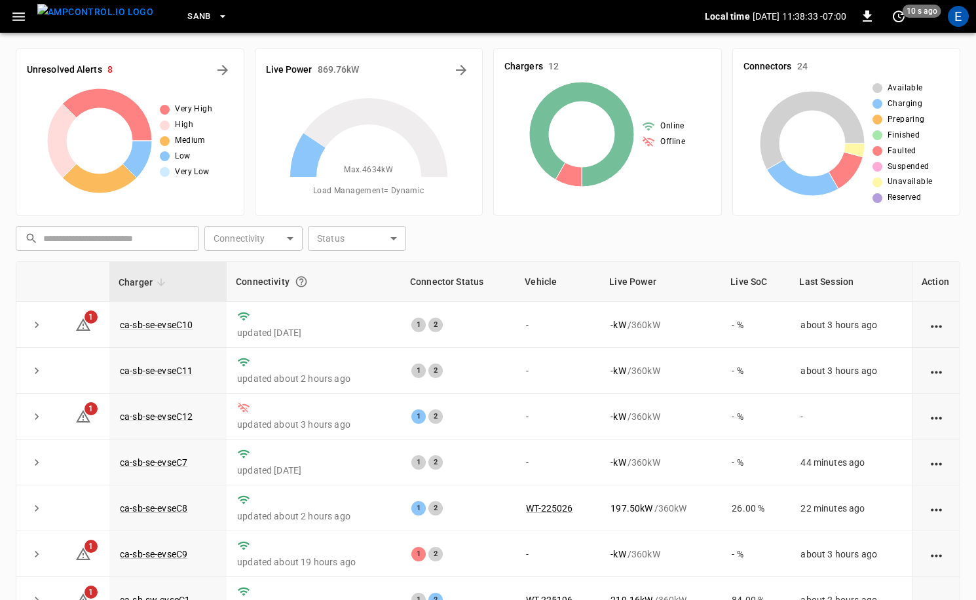
click at [19, 13] on icon "button" at bounding box center [18, 16] width 12 height 9
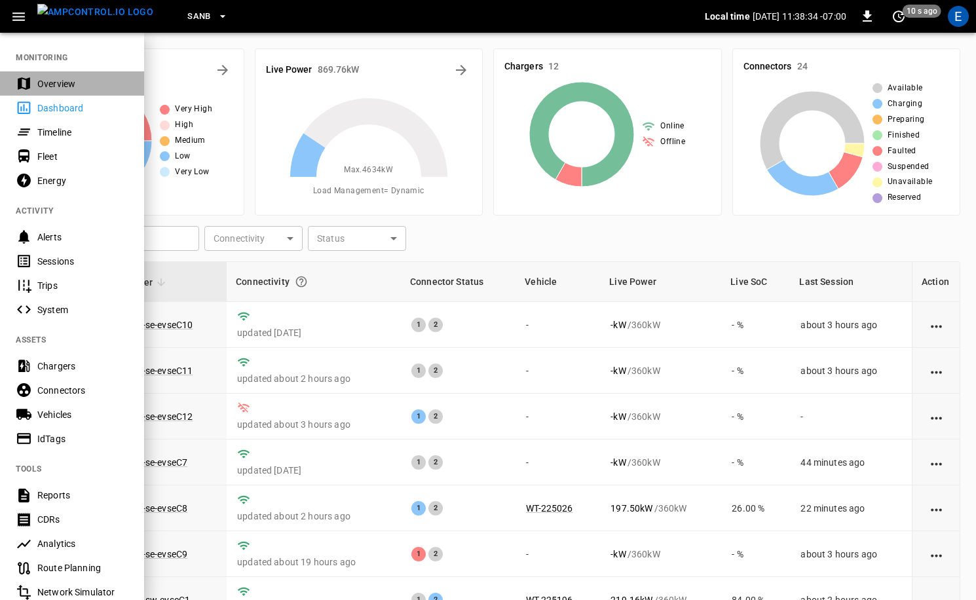
click at [70, 79] on div "Overview" at bounding box center [82, 83] width 91 height 13
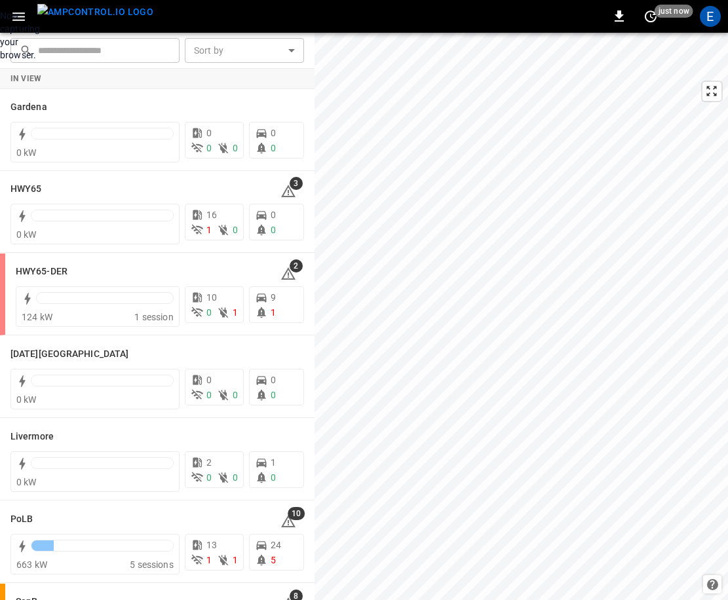
click at [0, 62] on div "Now capturing your browser." at bounding box center [0, 35] width 0 height 52
click at [24, 19] on icon "button" at bounding box center [18, 16] width 12 height 9
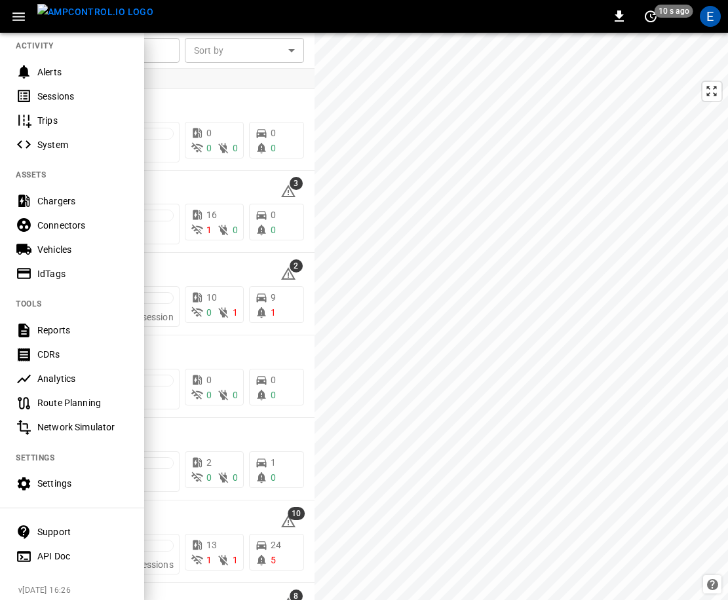
scroll to position [173, 0]
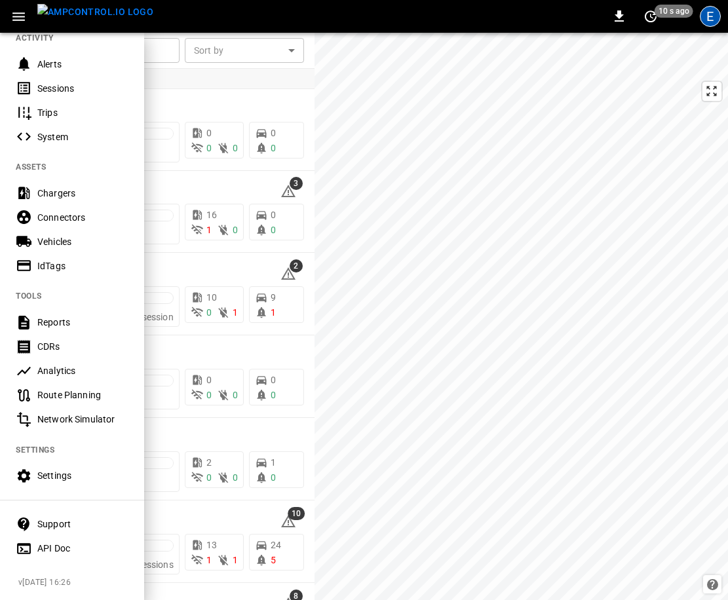
drag, startPoint x: 721, startPoint y: 18, endPoint x: 714, endPoint y: 17, distance: 7.3
click at [718, 18] on div "E" at bounding box center [710, 16] width 25 height 25
click at [713, 16] on div "E" at bounding box center [710, 16] width 21 height 21
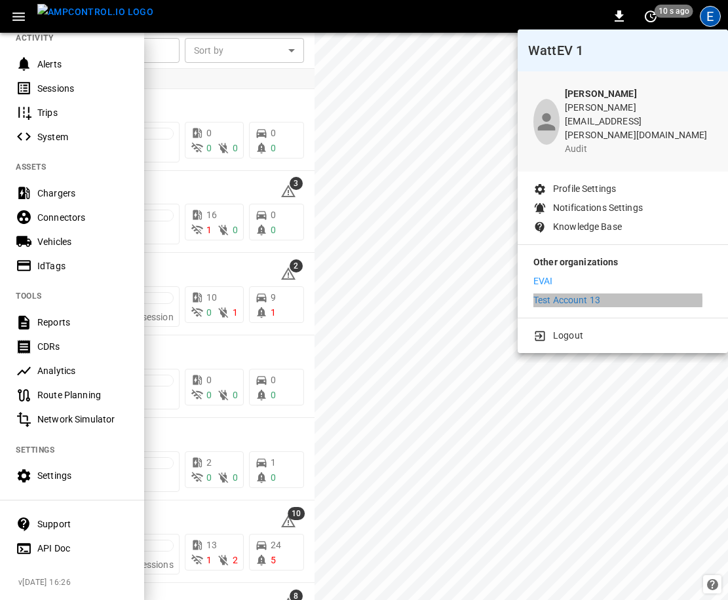
click at [572, 294] on p "Test Account 13" at bounding box center [566, 301] width 67 height 14
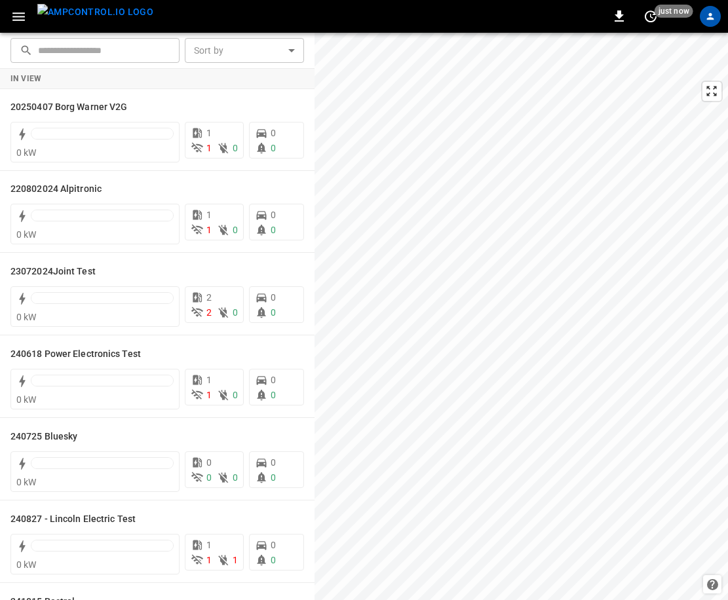
click at [21, 19] on icon "button" at bounding box center [18, 16] width 12 height 9
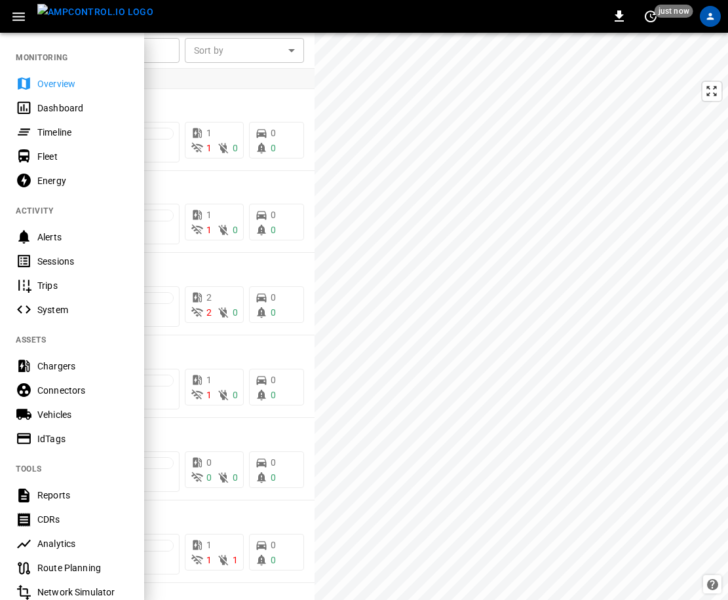
click at [24, 14] on icon "button" at bounding box center [18, 17] width 16 height 16
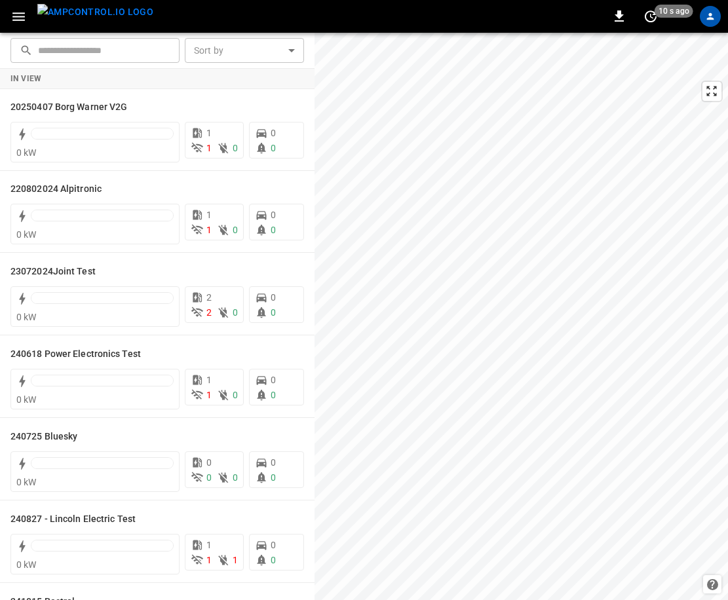
click at [18, 17] on icon "button" at bounding box center [18, 17] width 16 height 16
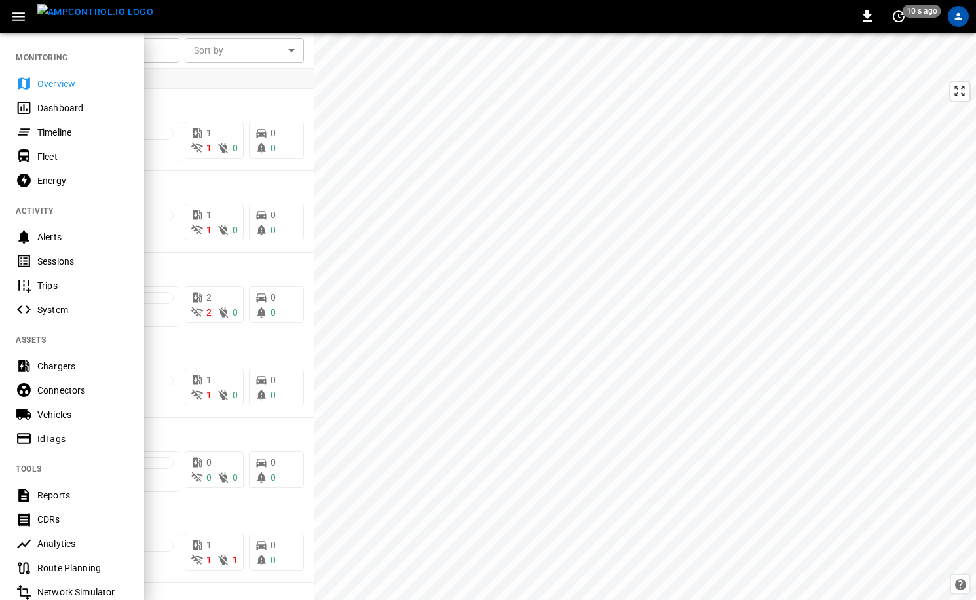
click at [19, 15] on icon "button" at bounding box center [18, 17] width 16 height 16
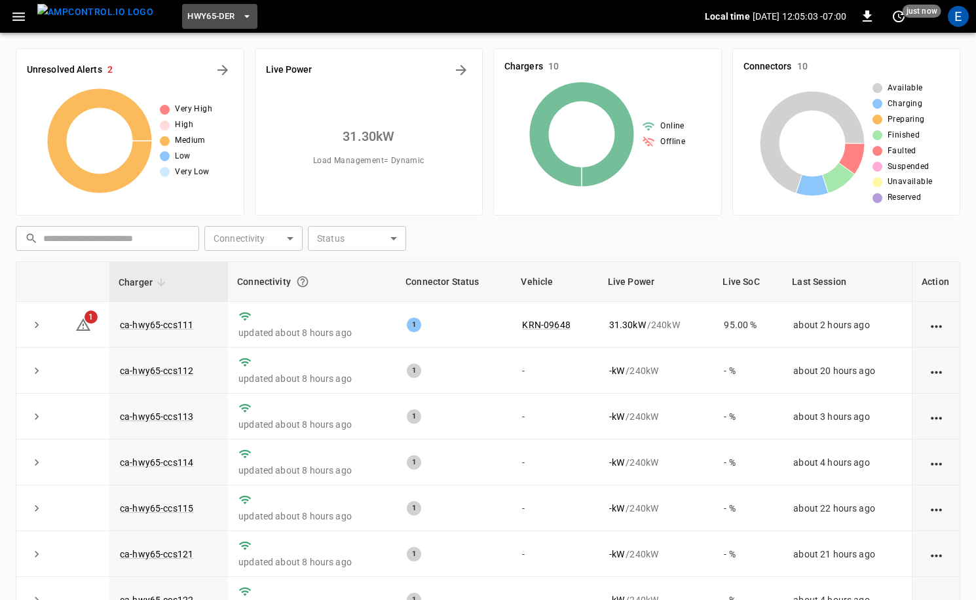
click at [205, 19] on span "HWY65-DER" at bounding box center [210, 16] width 47 height 15
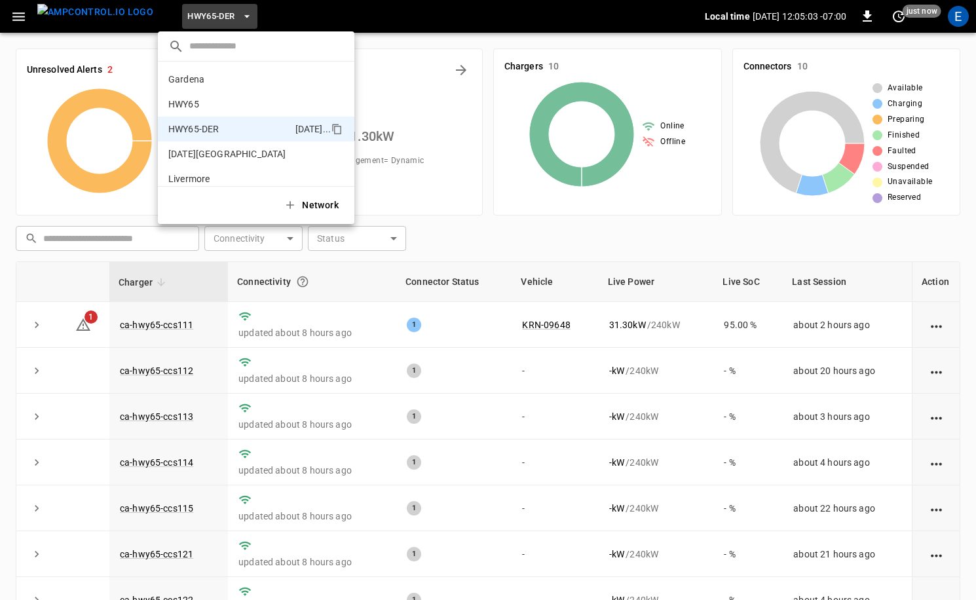
scroll to position [46, 0]
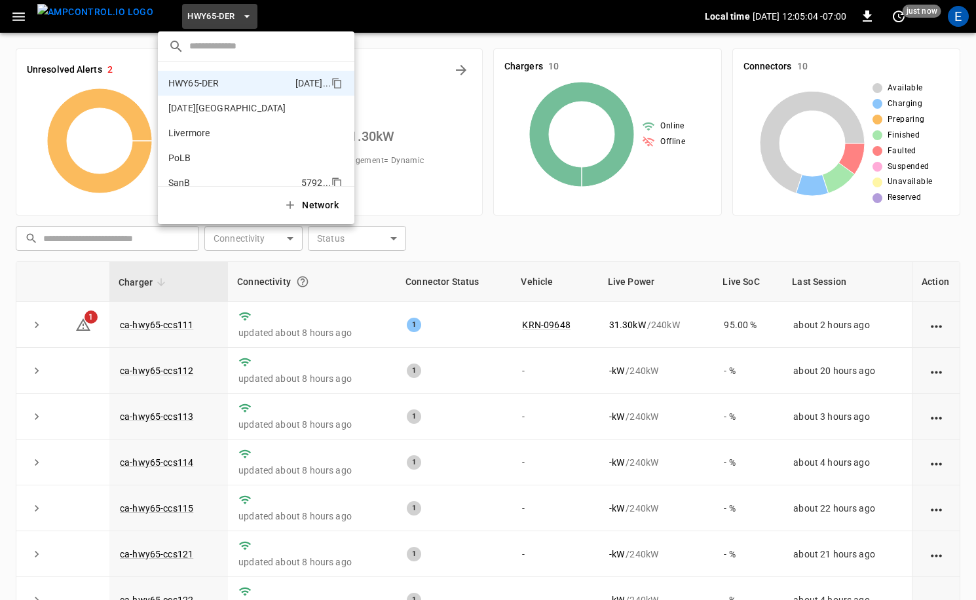
click at [183, 177] on p "SanB" at bounding box center [232, 182] width 128 height 13
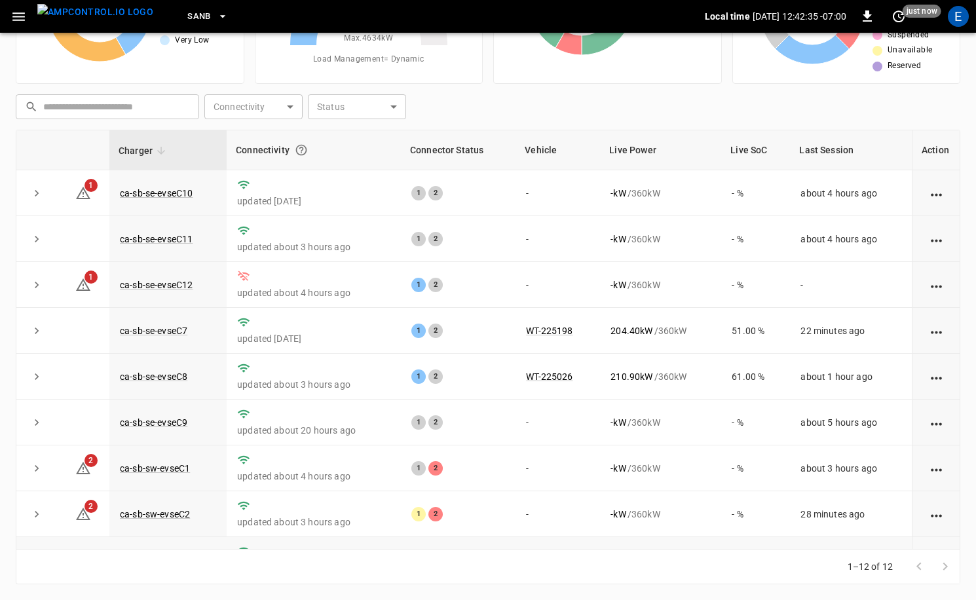
scroll to position [172, 0]
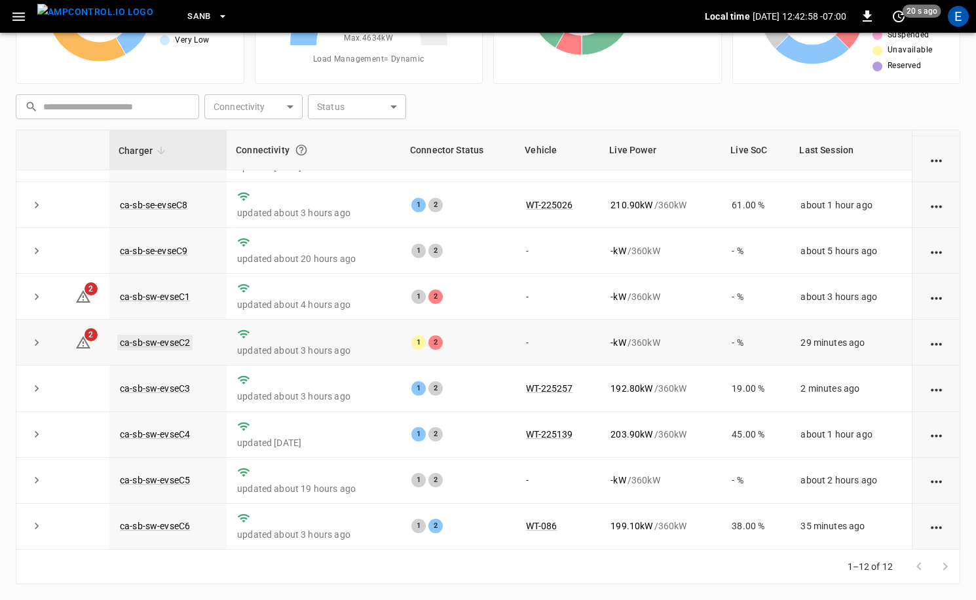
click at [172, 345] on link "ca-sb-sw-evseC2" at bounding box center [154, 343] width 75 height 16
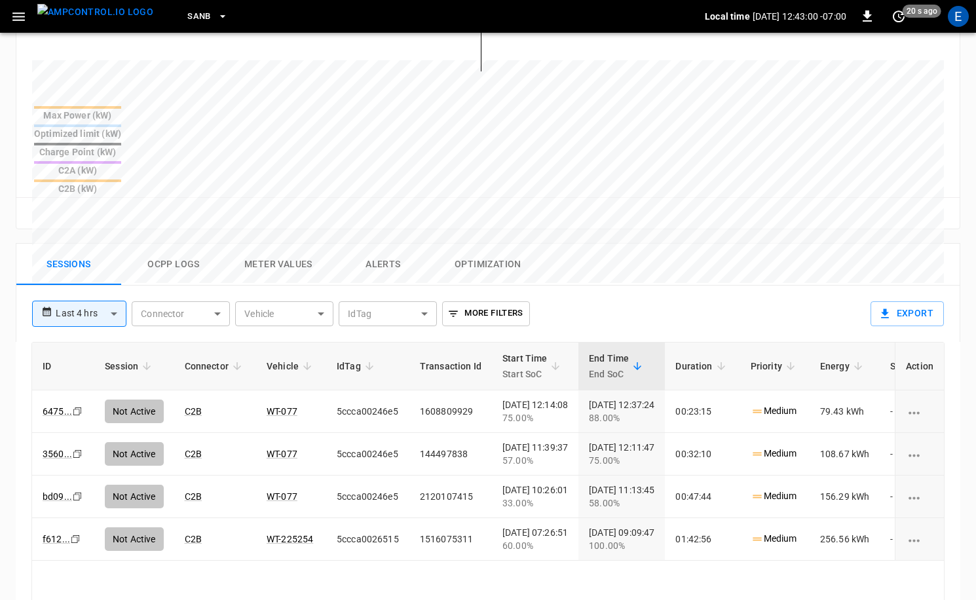
scroll to position [548, 0]
